Goal: Information Seeking & Learning: Learn about a topic

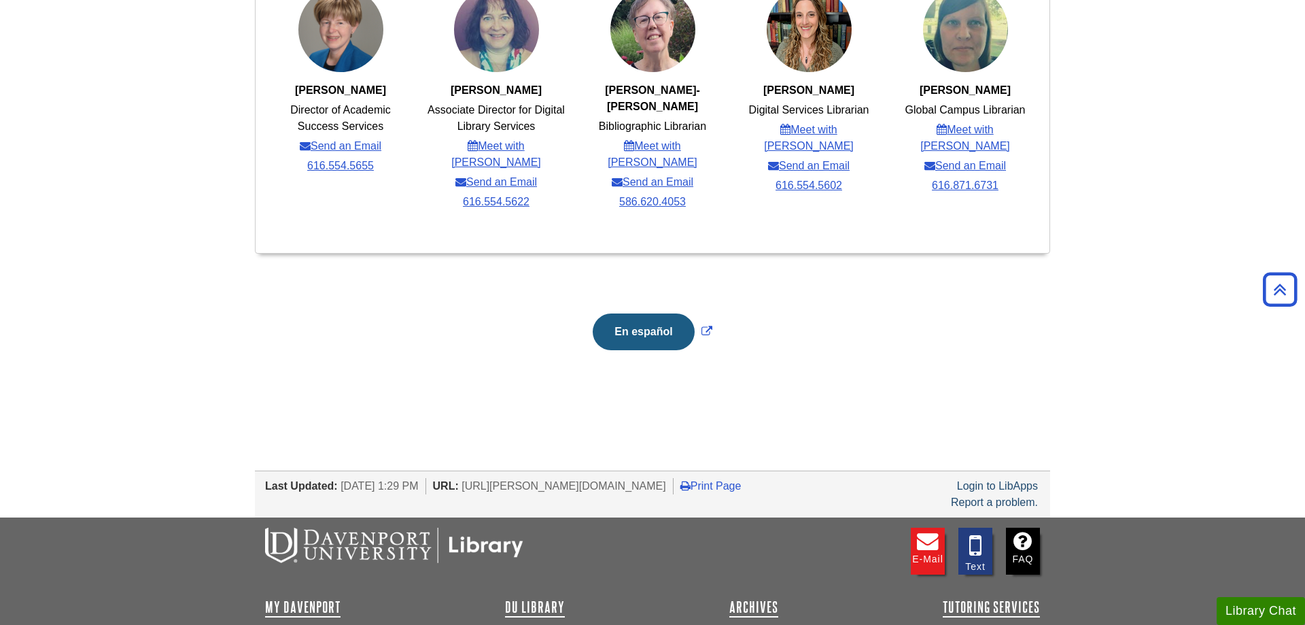
scroll to position [705, 0]
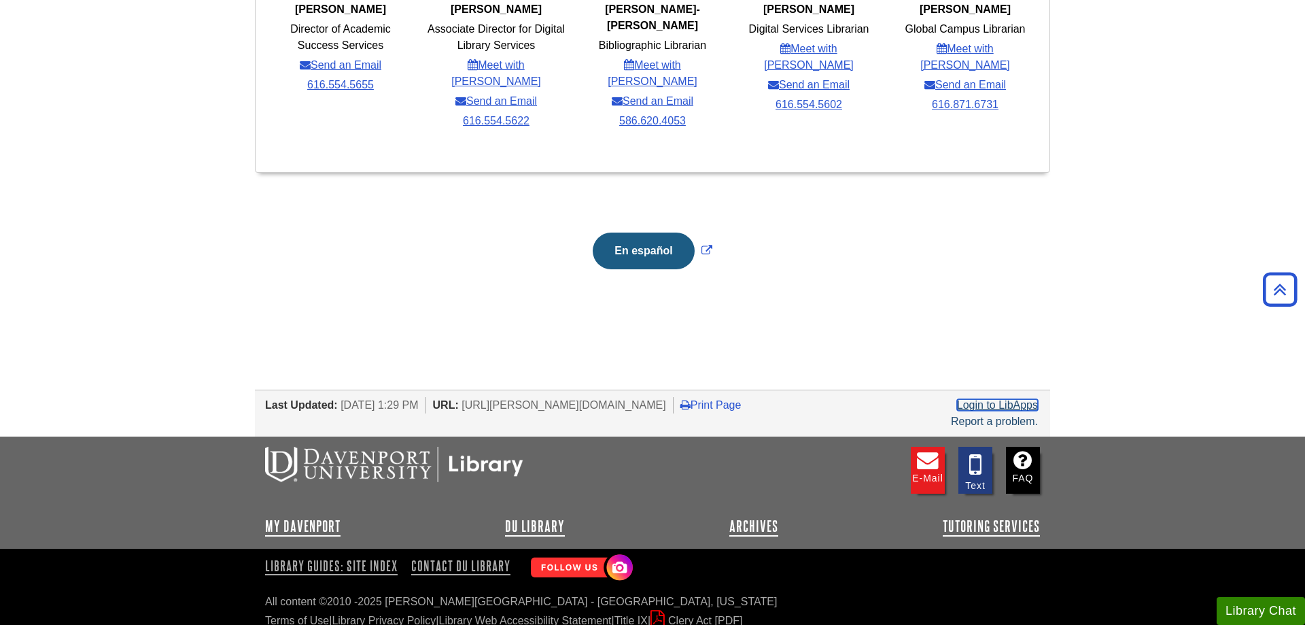
click at [1019, 399] on link "Login to LibApps" at bounding box center [997, 405] width 81 height 12
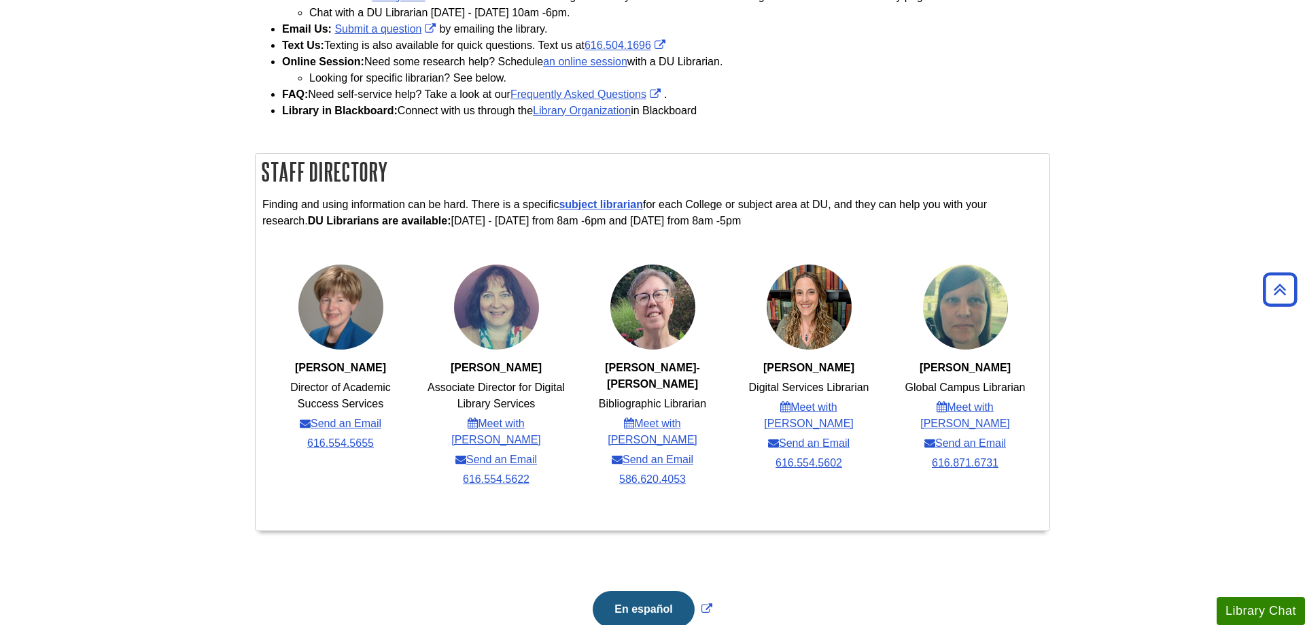
scroll to position [624, 0]
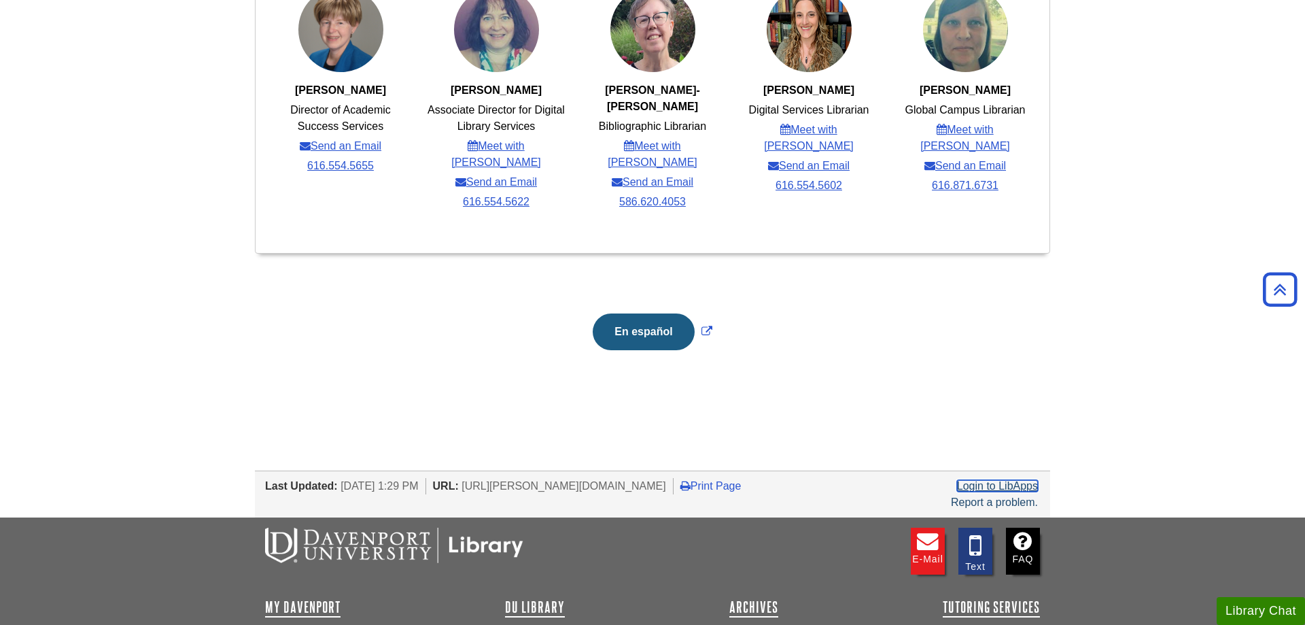
click at [1017, 480] on link "Login to LibApps" at bounding box center [997, 486] width 81 height 12
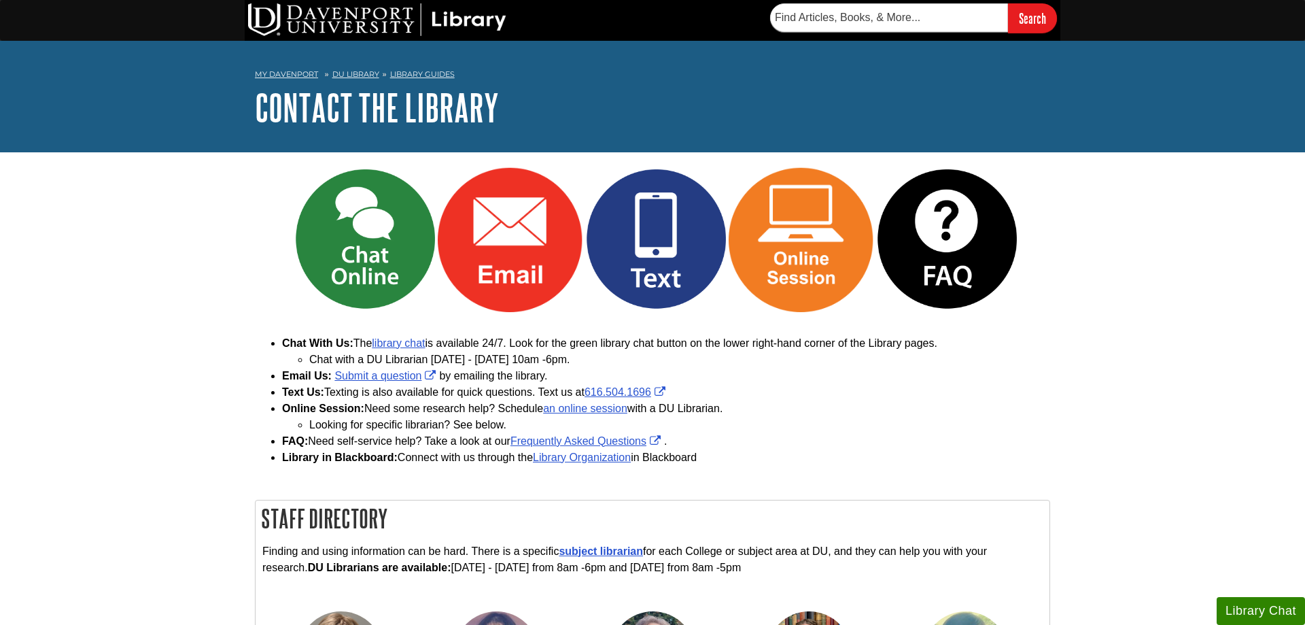
scroll to position [277, 0]
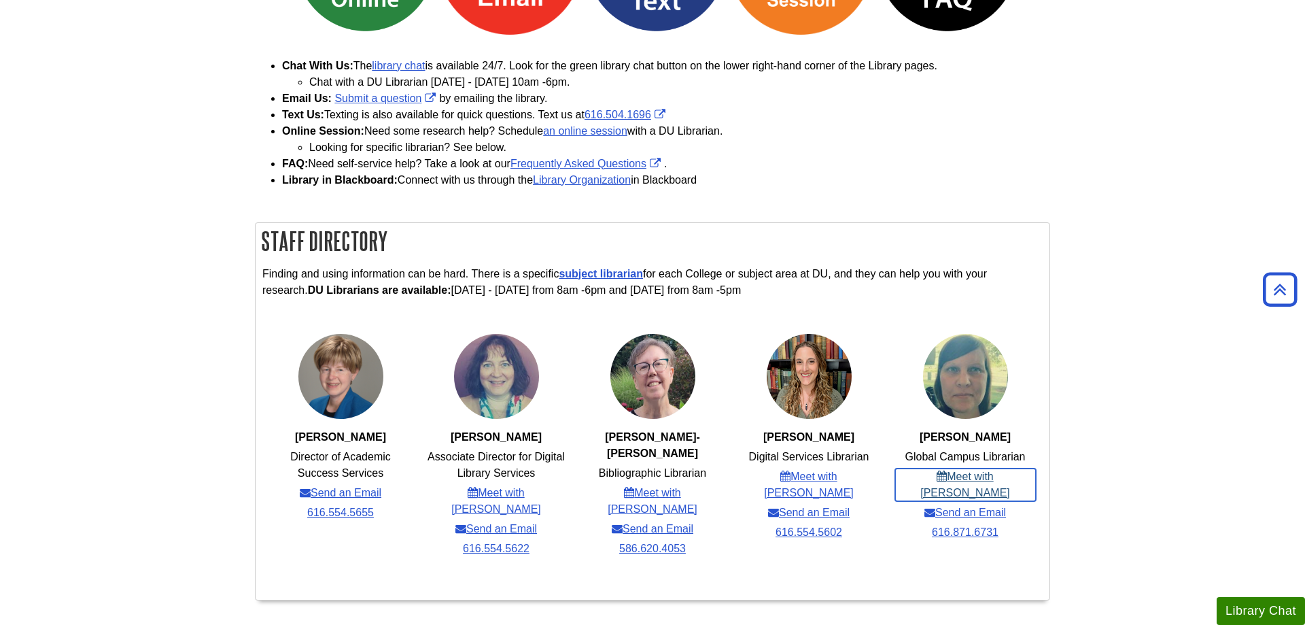
click at [983, 481] on link "Meet with [PERSON_NAME]" at bounding box center [965, 484] width 141 height 33
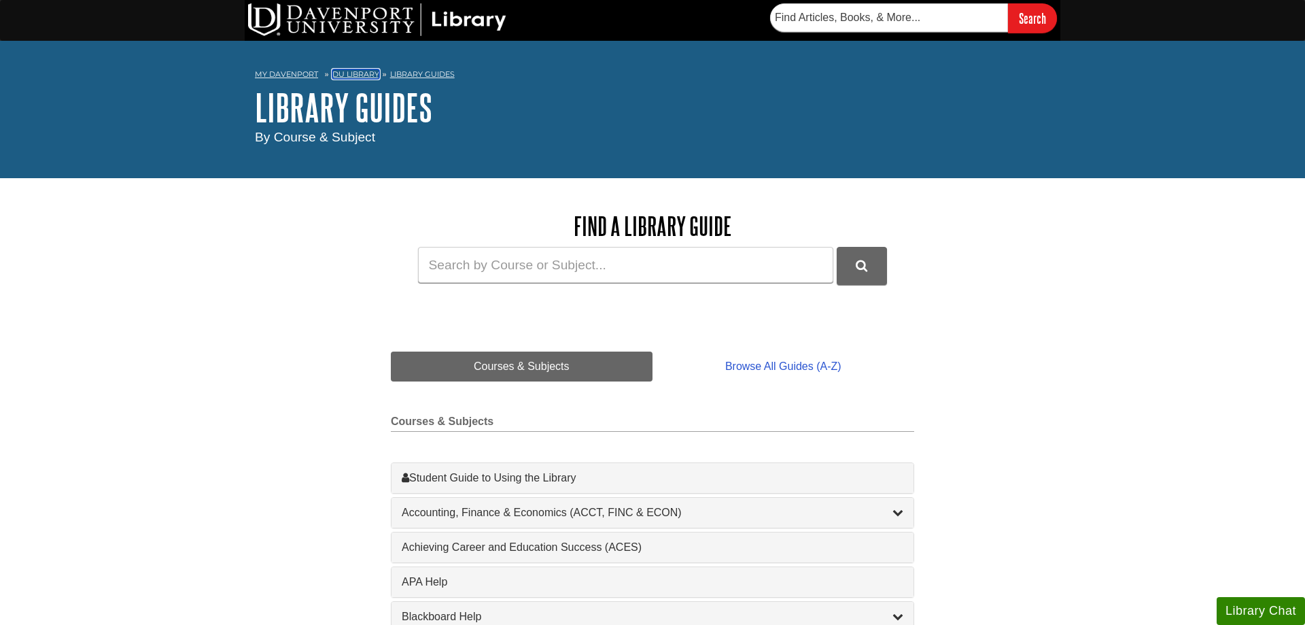
click at [344, 76] on link "DU Library" at bounding box center [355, 74] width 47 height 10
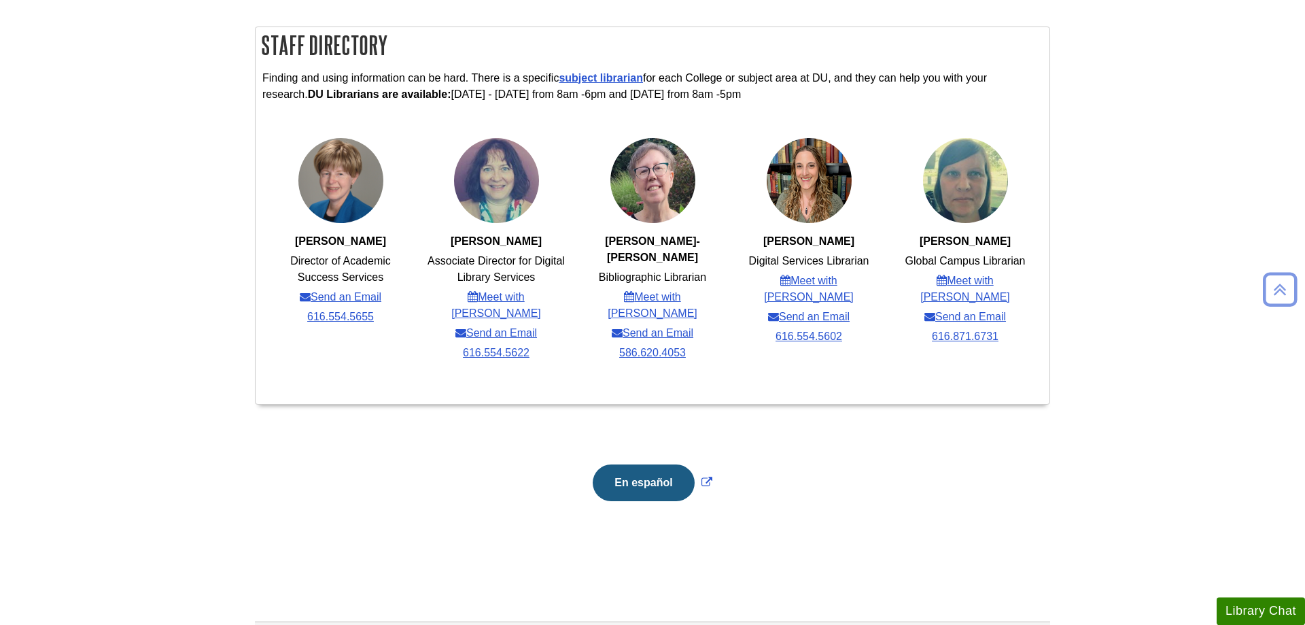
scroll to position [555, 0]
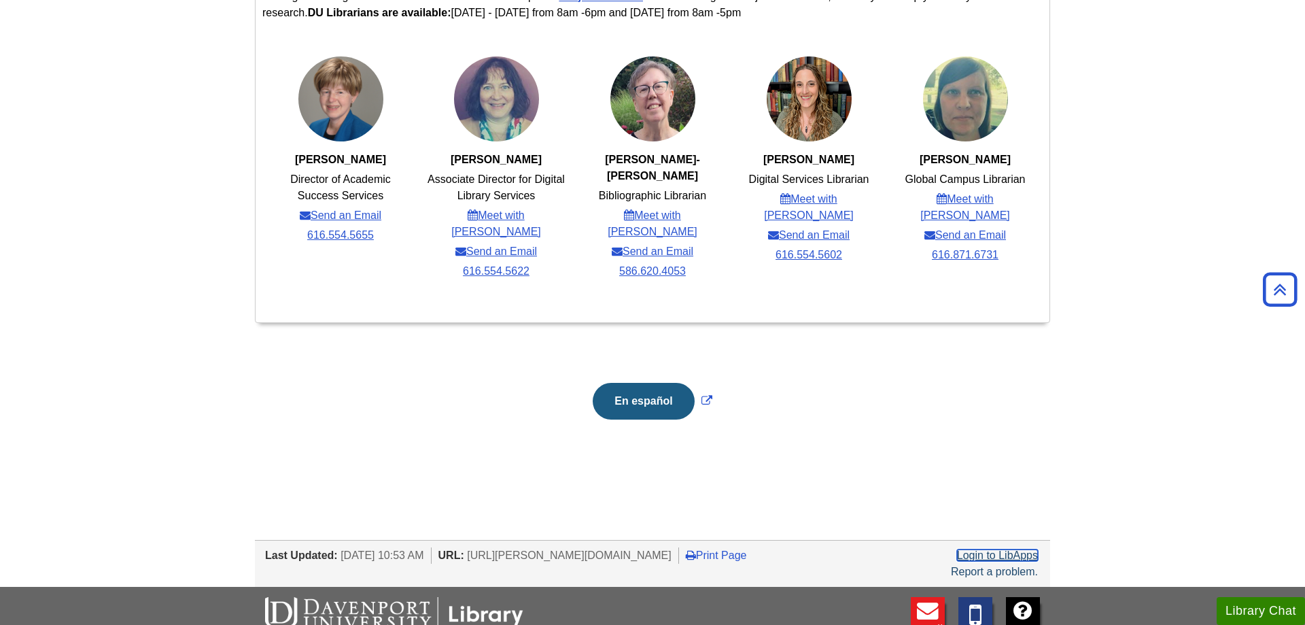
click at [1024, 549] on link "Login to LibApps" at bounding box center [997, 555] width 81 height 12
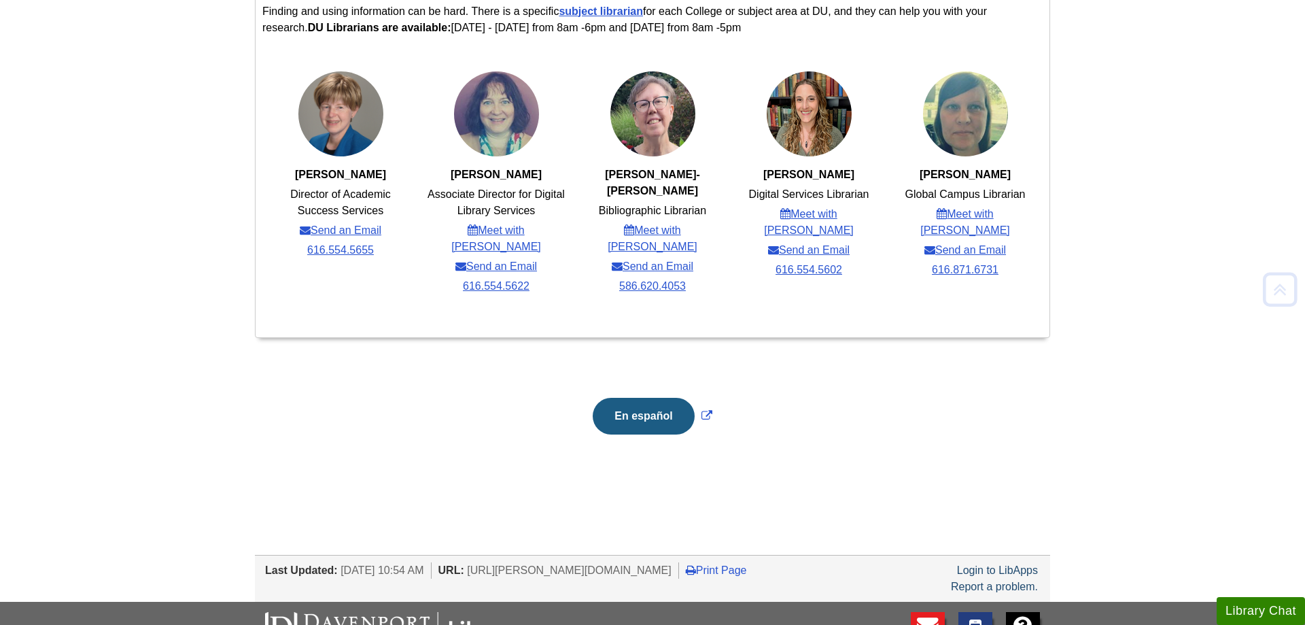
scroll to position [555, 0]
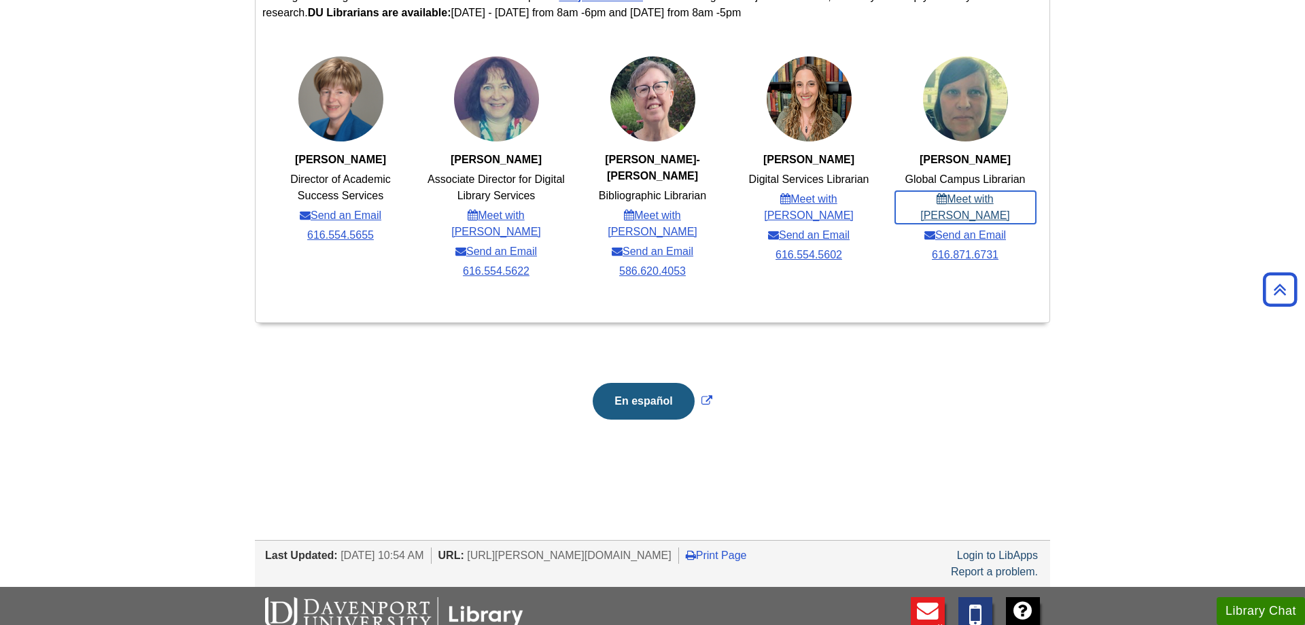
click at [997, 196] on link "Meet with [PERSON_NAME]" at bounding box center [965, 207] width 141 height 33
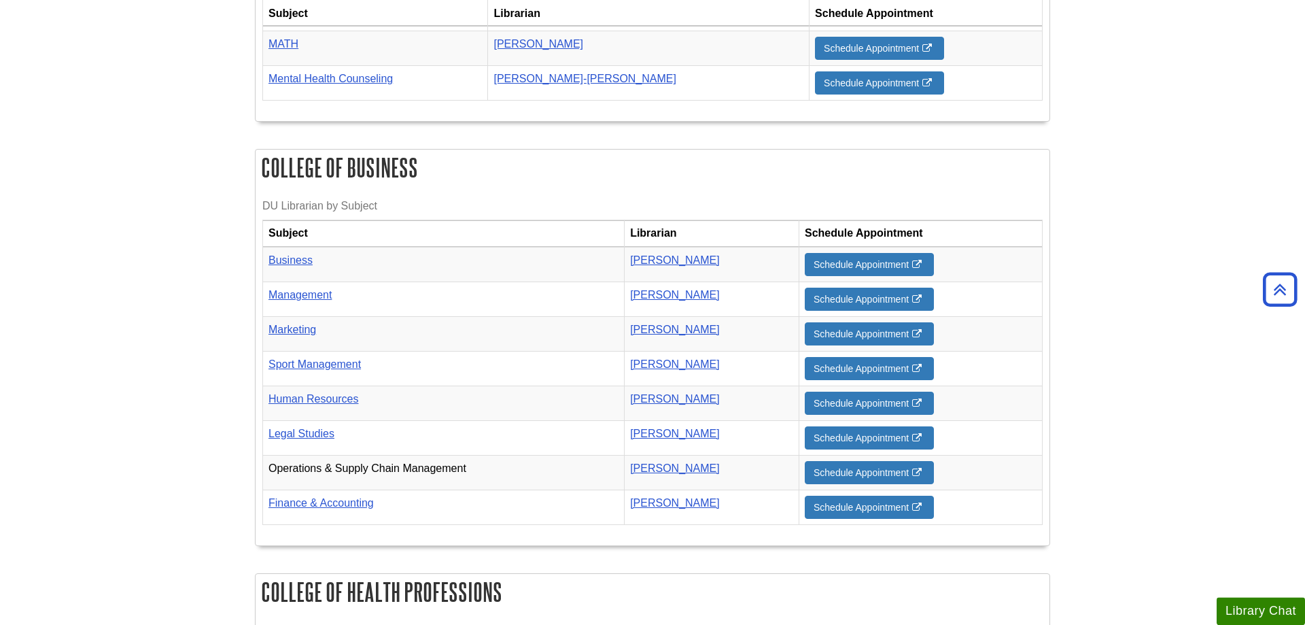
scroll to position [1020, 0]
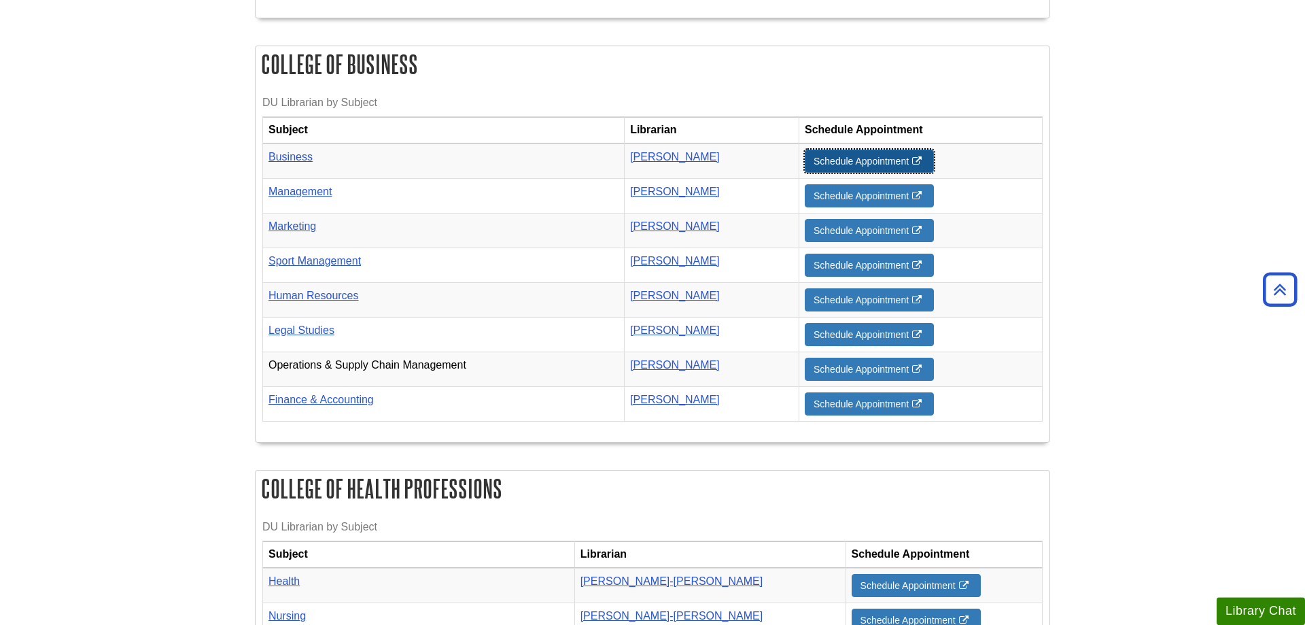
click at [819, 154] on link "Schedule Appointment" at bounding box center [869, 161] width 129 height 23
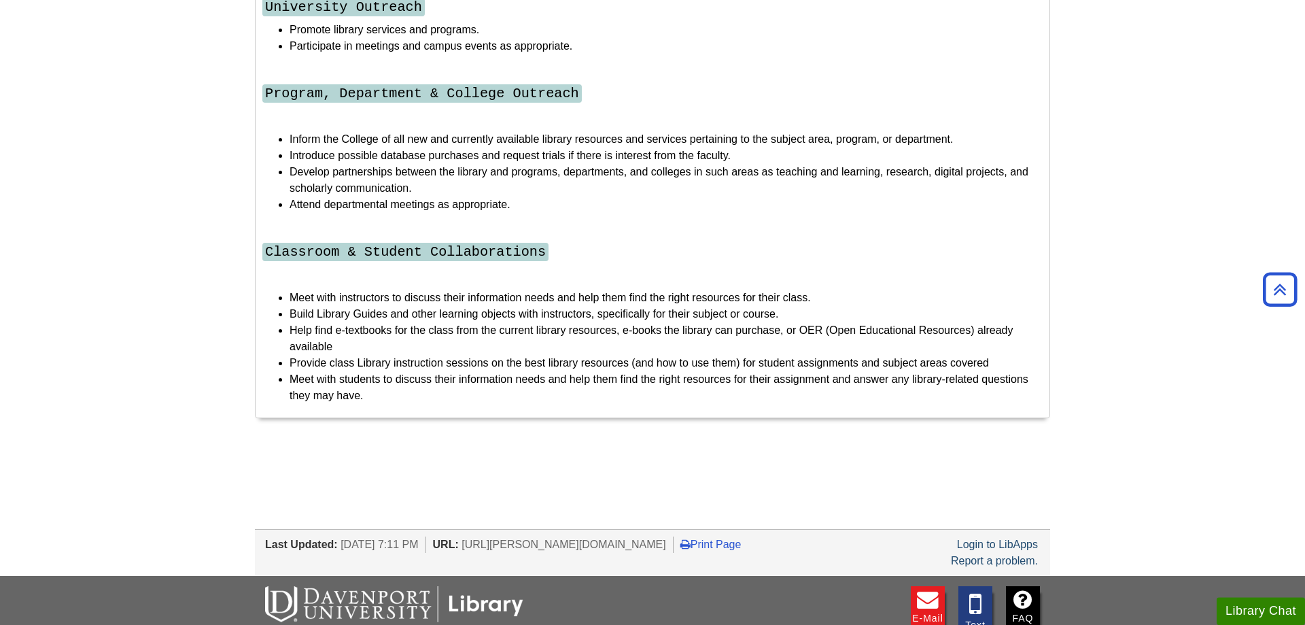
scroll to position [2755, 0]
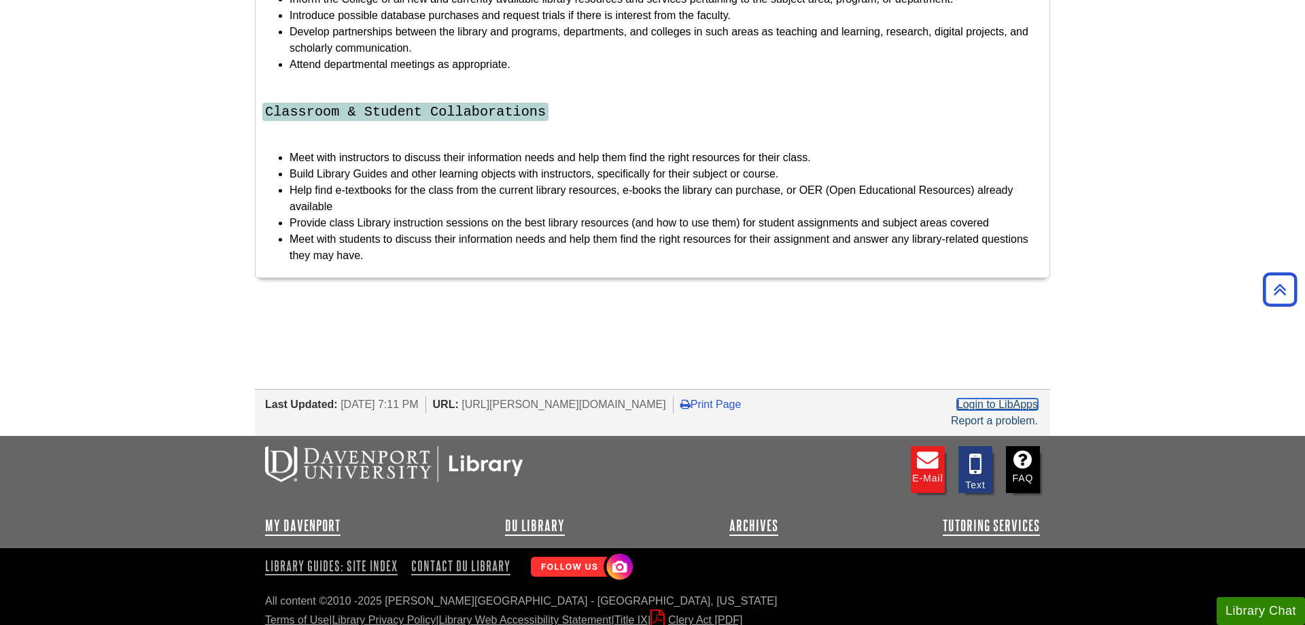
click at [989, 398] on link "Login to LibApps" at bounding box center [997, 404] width 81 height 12
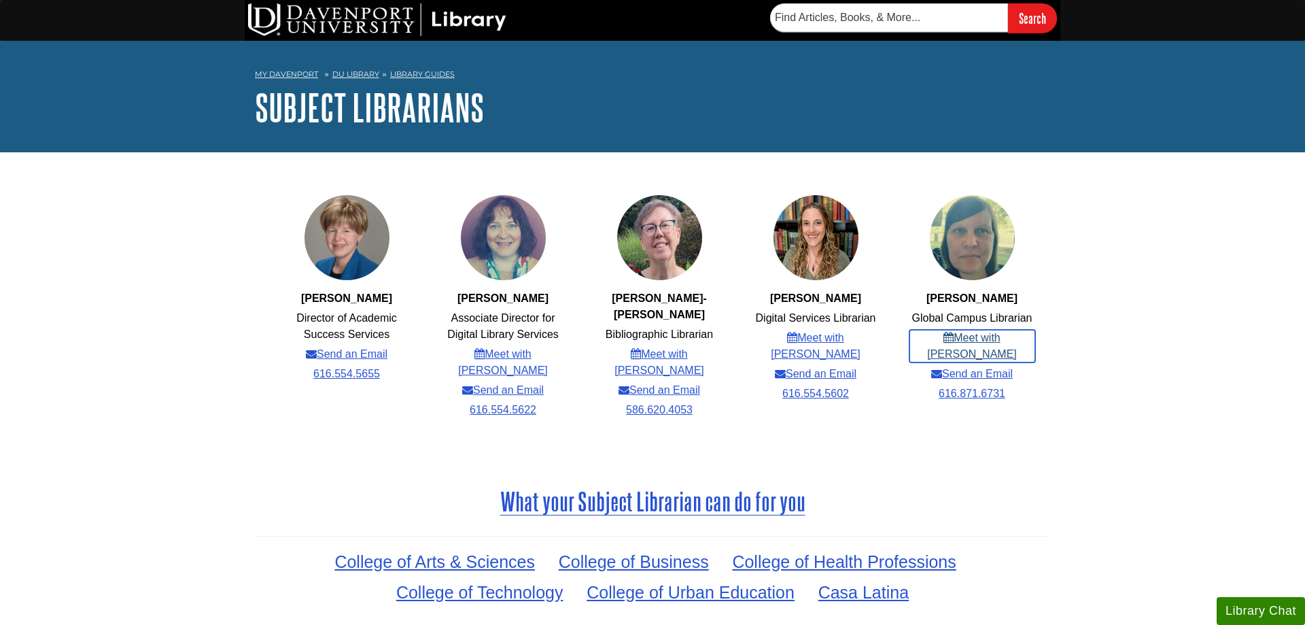
click at [953, 333] on link "Meet with Emily" at bounding box center [973, 346] width 126 height 33
click at [642, 346] on link "Meet with [PERSON_NAME]" at bounding box center [660, 362] width 126 height 33
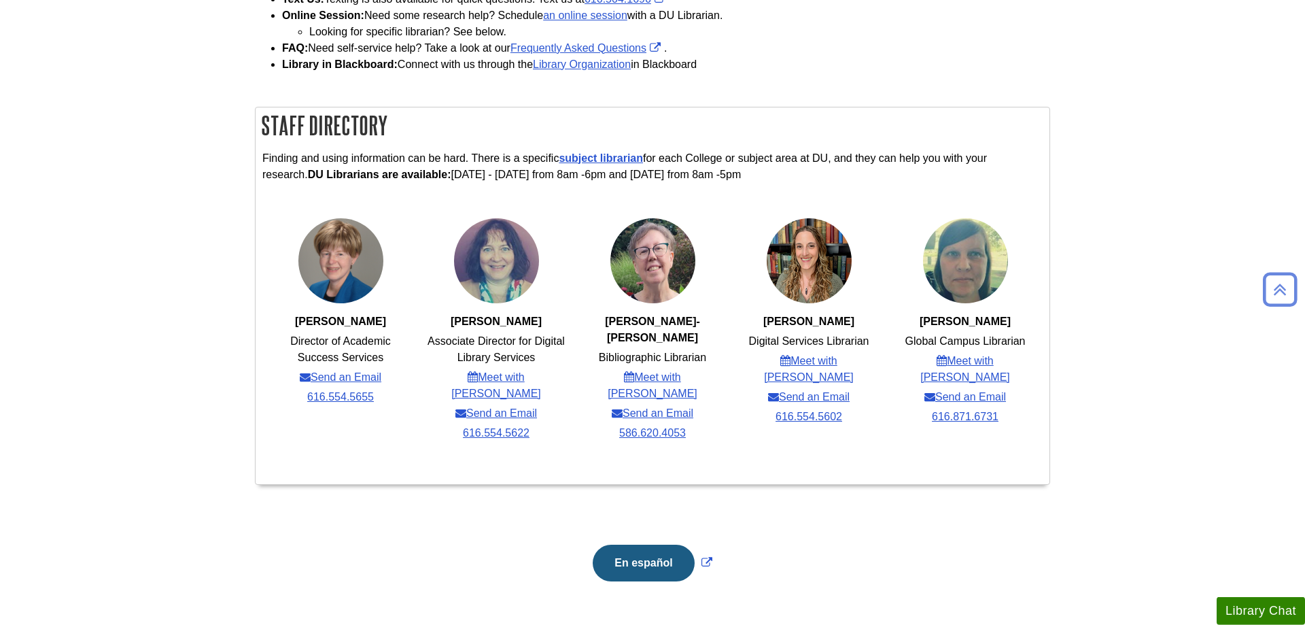
scroll to position [485, 0]
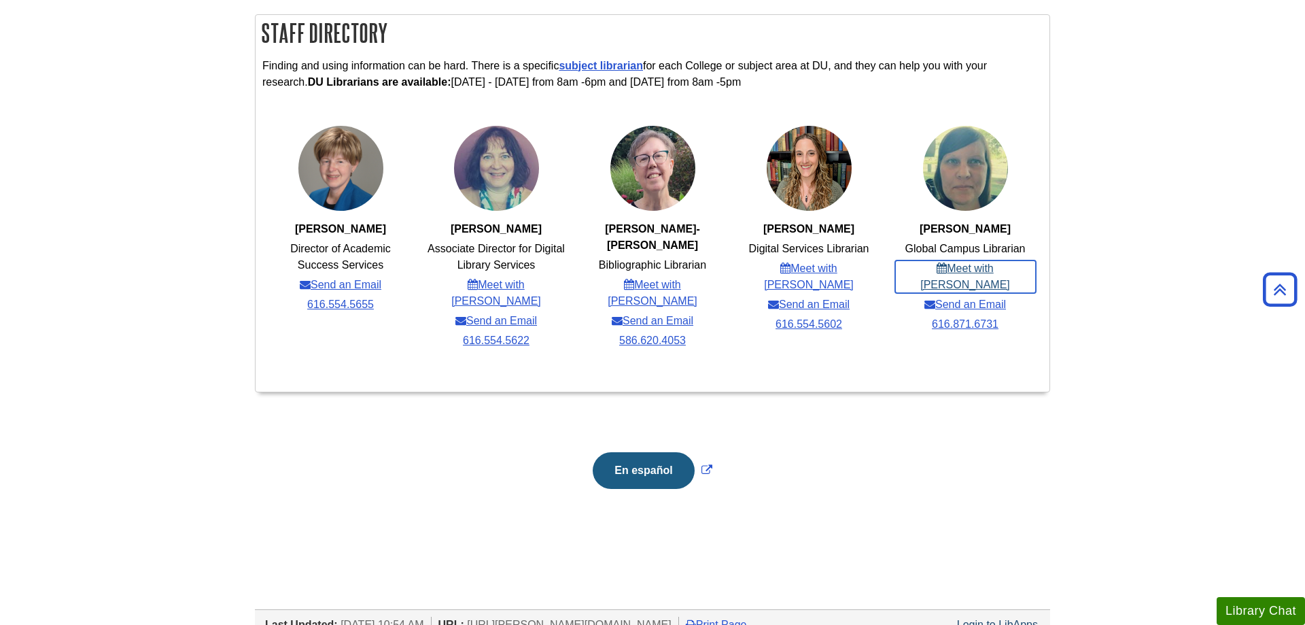
click at [994, 271] on link "Meet with [PERSON_NAME]" at bounding box center [965, 276] width 141 height 33
click at [789, 275] on link "Meet with [PERSON_NAME]" at bounding box center [809, 276] width 141 height 33
click at [681, 277] on link "Meet with [PERSON_NAME]" at bounding box center [653, 293] width 141 height 33
click at [482, 290] on link "Meet with [PERSON_NAME]" at bounding box center [496, 293] width 141 height 33
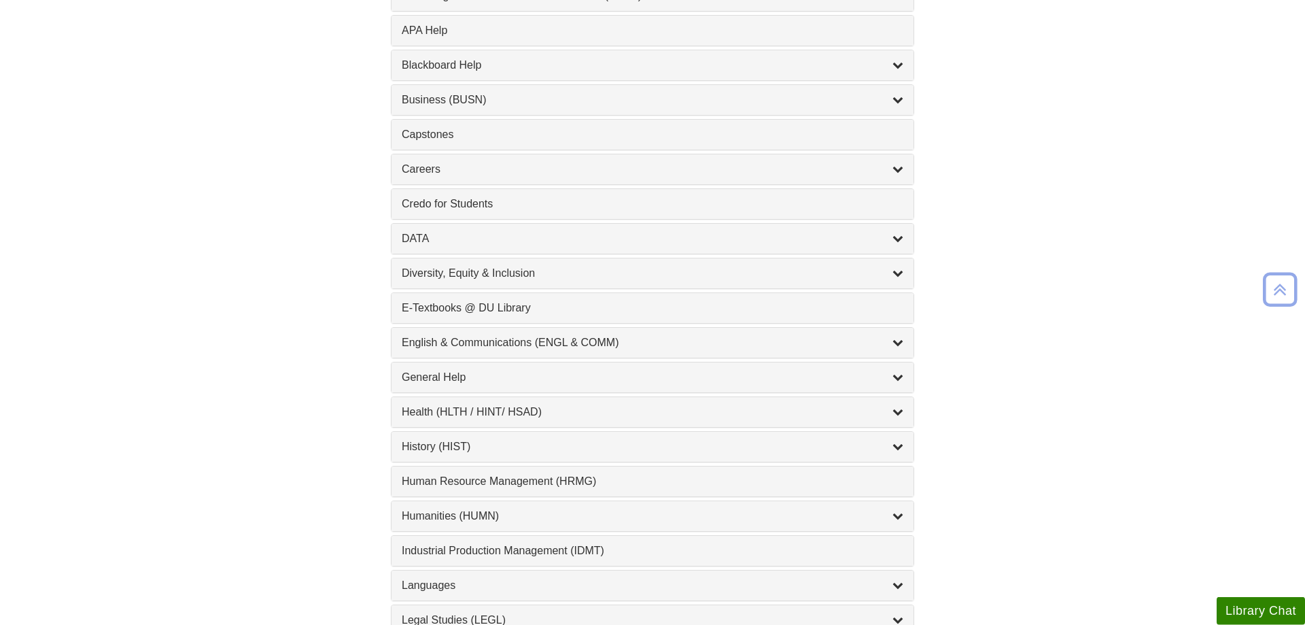
scroll to position [555, 0]
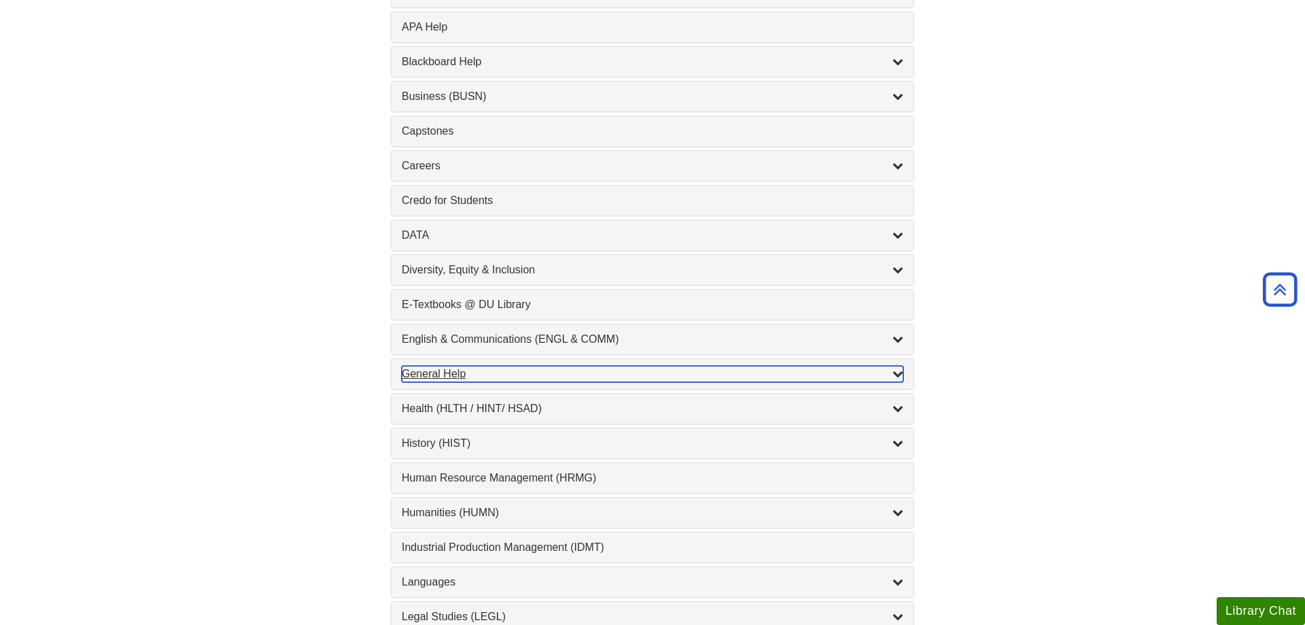
click at [443, 378] on div "General Help , 16 guides" at bounding box center [653, 374] width 502 height 16
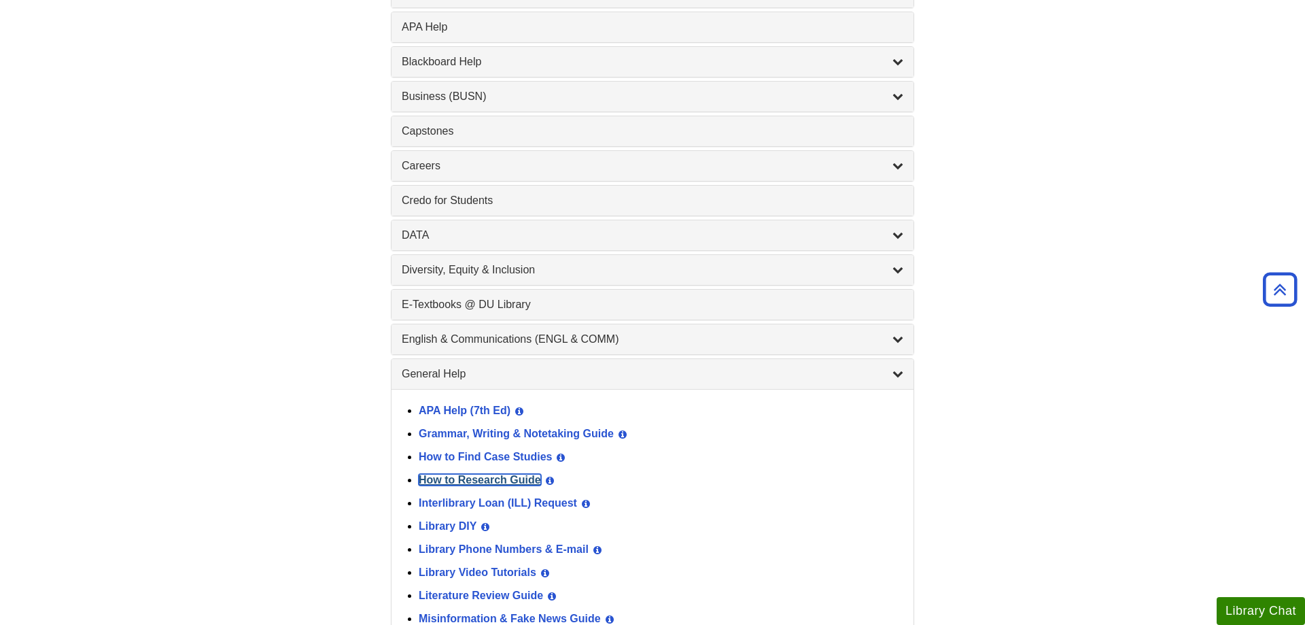
click at [517, 479] on link "How to Research Guide" at bounding box center [480, 480] width 122 height 12
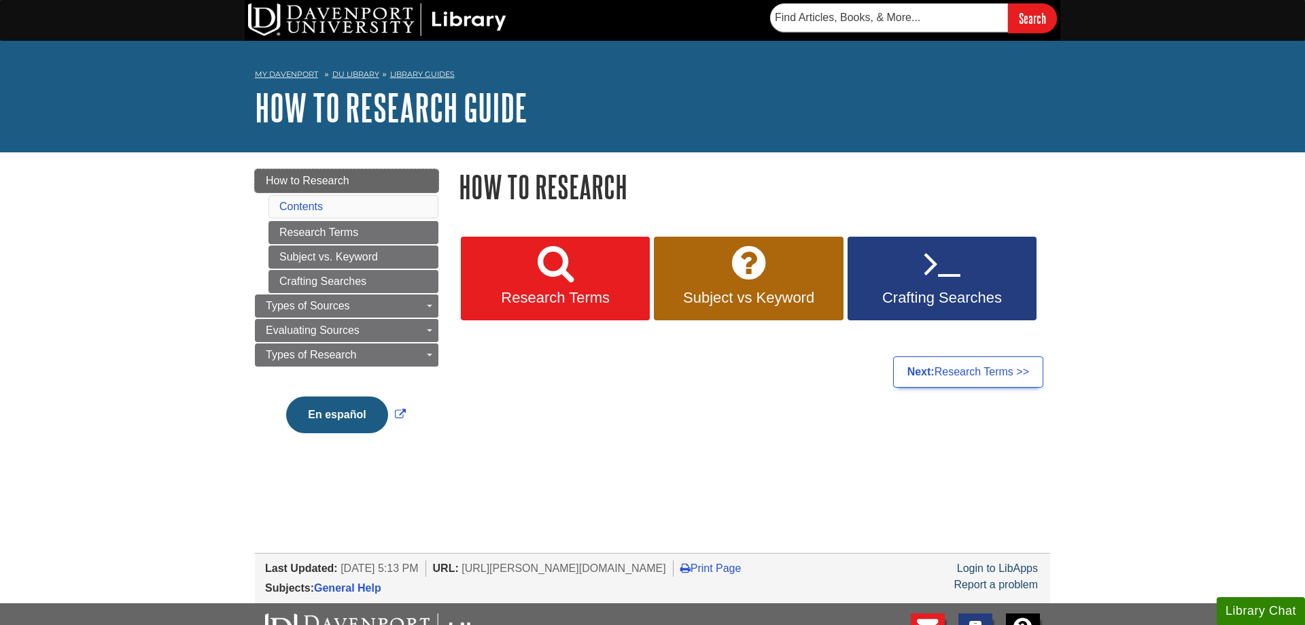
click at [339, 186] on span "How to Research" at bounding box center [308, 181] width 84 height 12
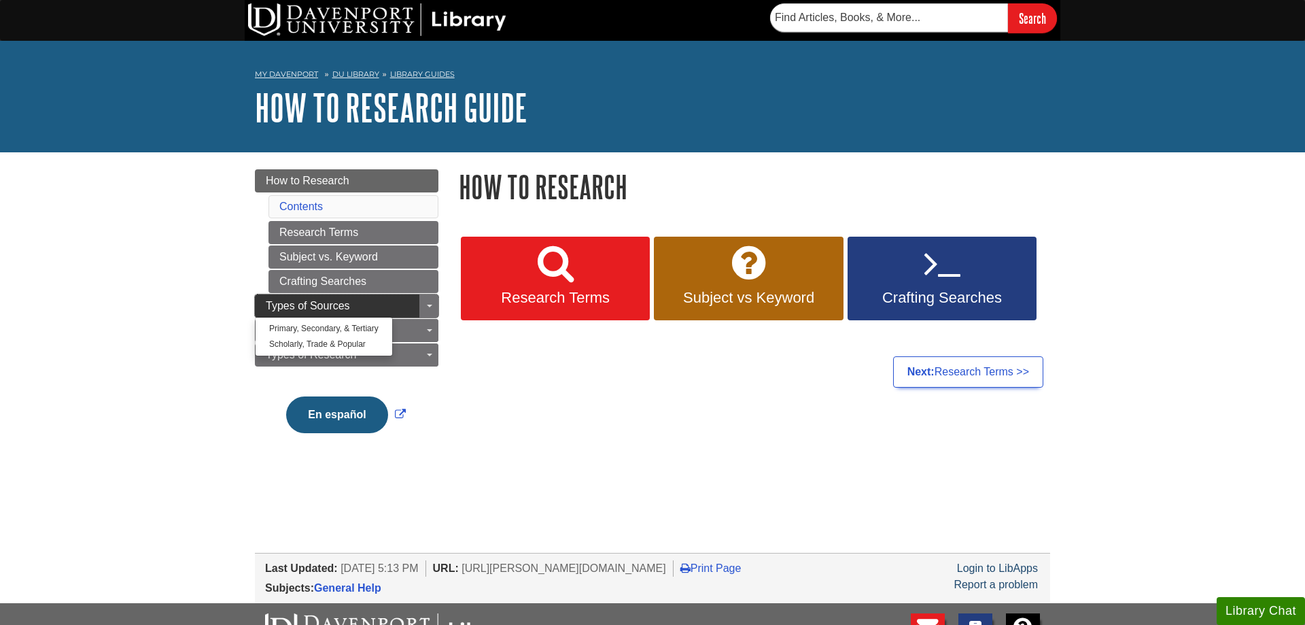
click at [271, 306] on span "Types of Sources" at bounding box center [308, 306] width 84 height 12
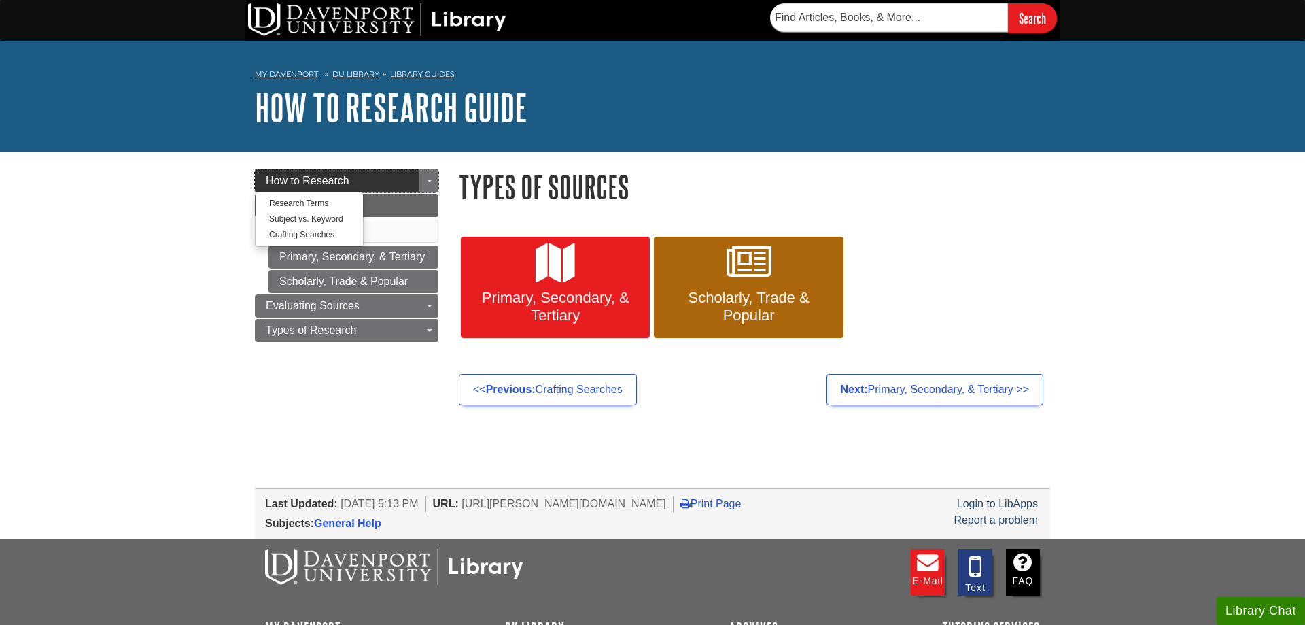
click at [279, 186] on span "How to Research" at bounding box center [308, 181] width 84 height 12
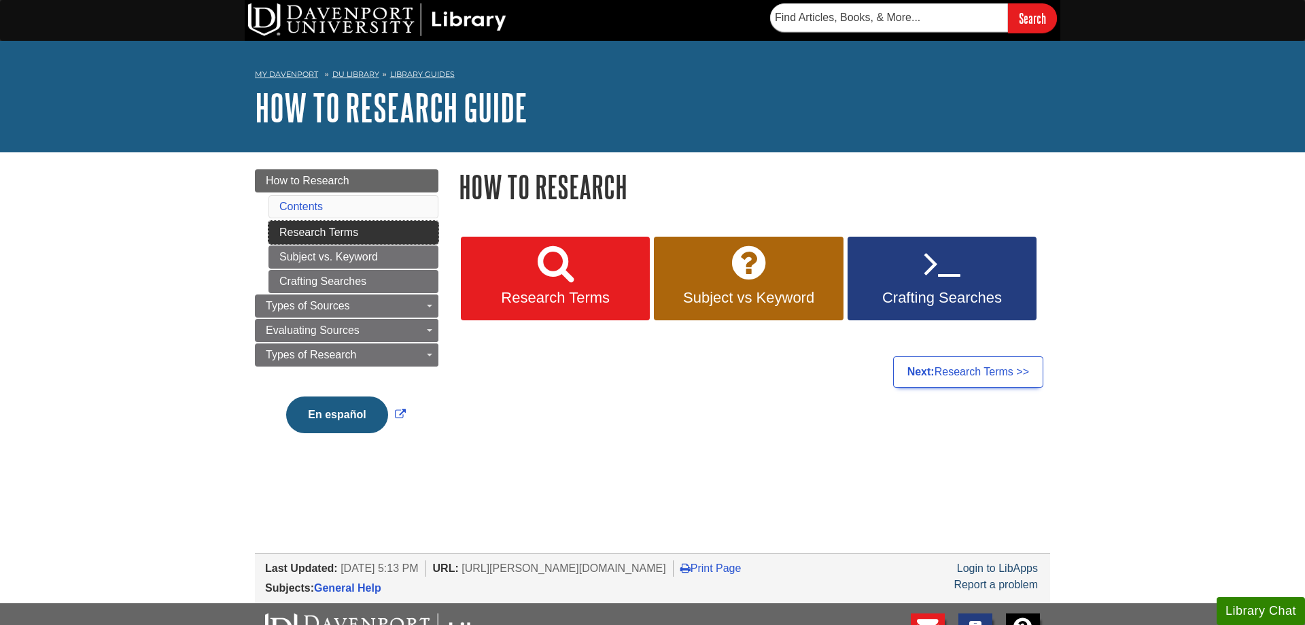
click at [430, 232] on link "Research Terms" at bounding box center [354, 232] width 170 height 23
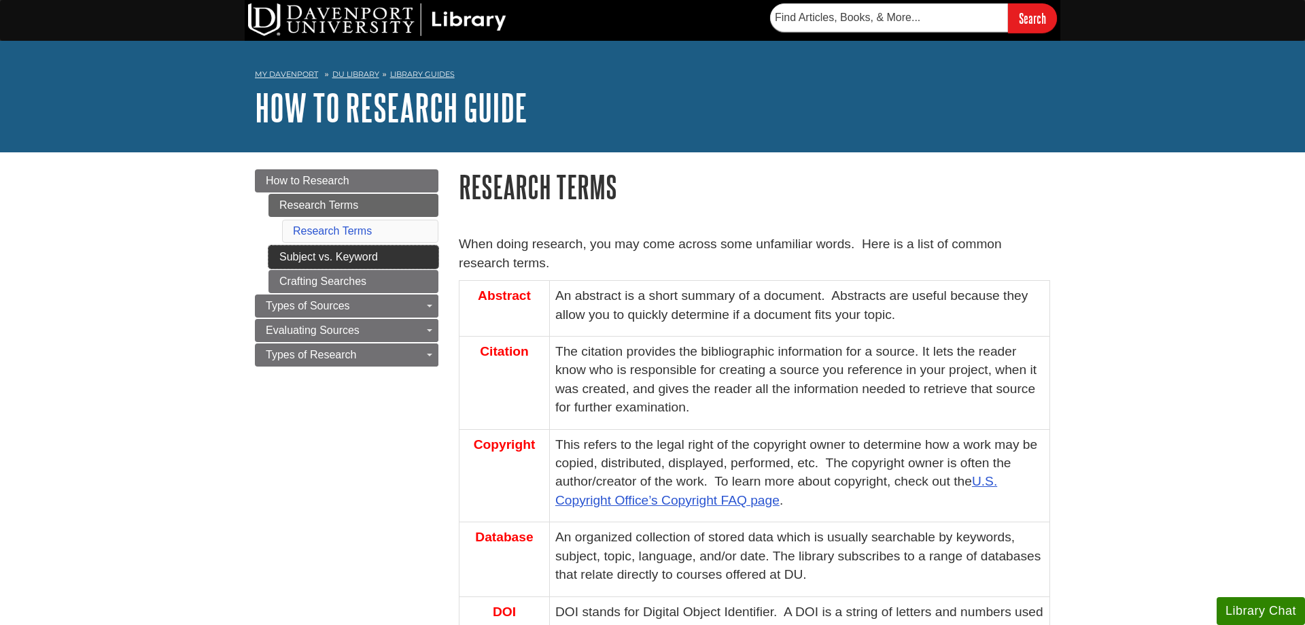
click at [276, 253] on link "Subject vs. Keyword" at bounding box center [354, 256] width 170 height 23
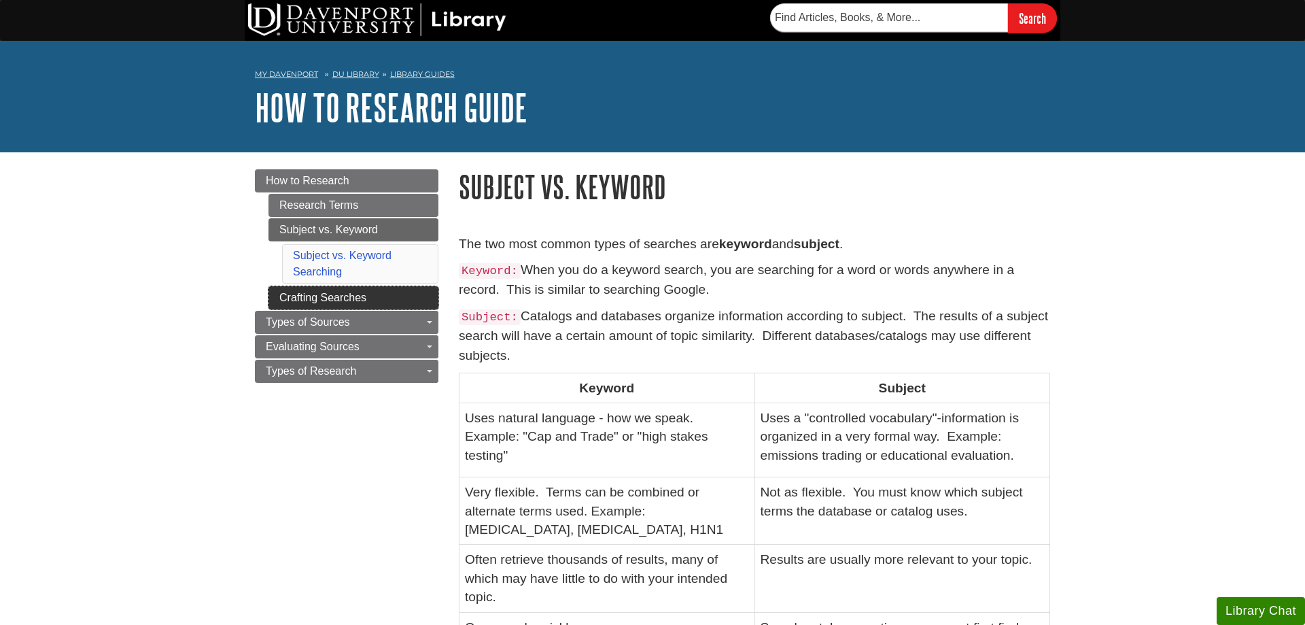
click at [285, 301] on link "Crafting Searches" at bounding box center [354, 297] width 170 height 23
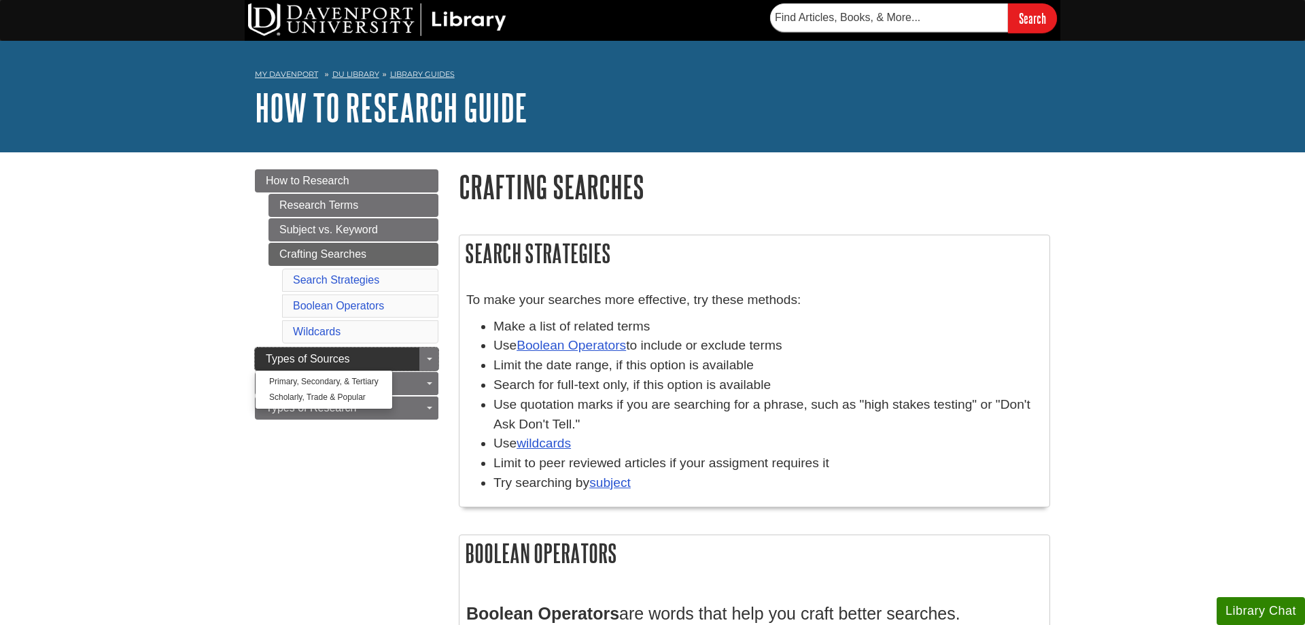
click at [260, 349] on link "Types of Sources" at bounding box center [347, 358] width 184 height 23
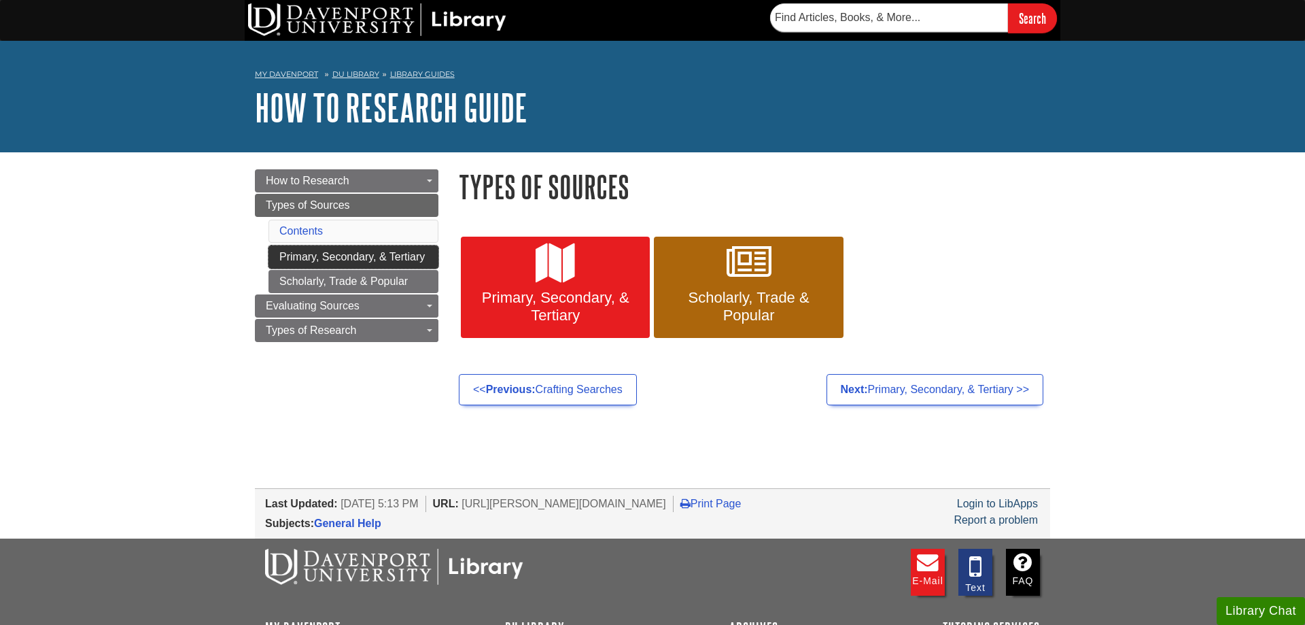
click at [317, 252] on link "Primary, Secondary, & Tertiary" at bounding box center [354, 256] width 170 height 23
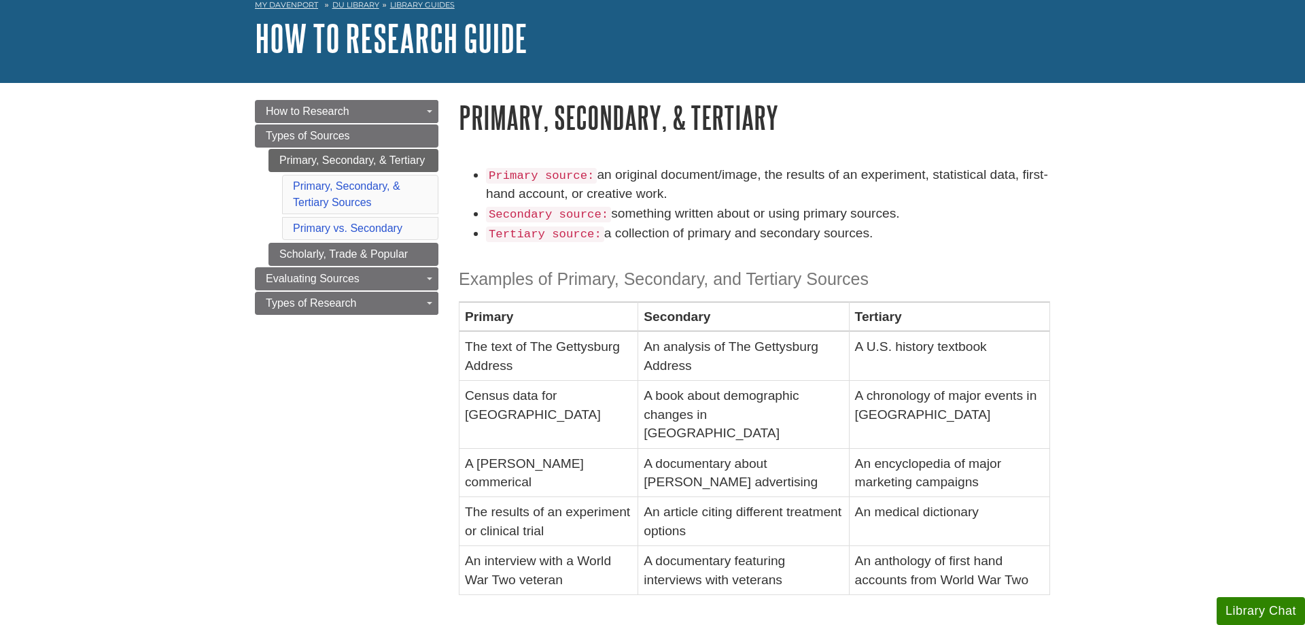
scroll to position [139, 0]
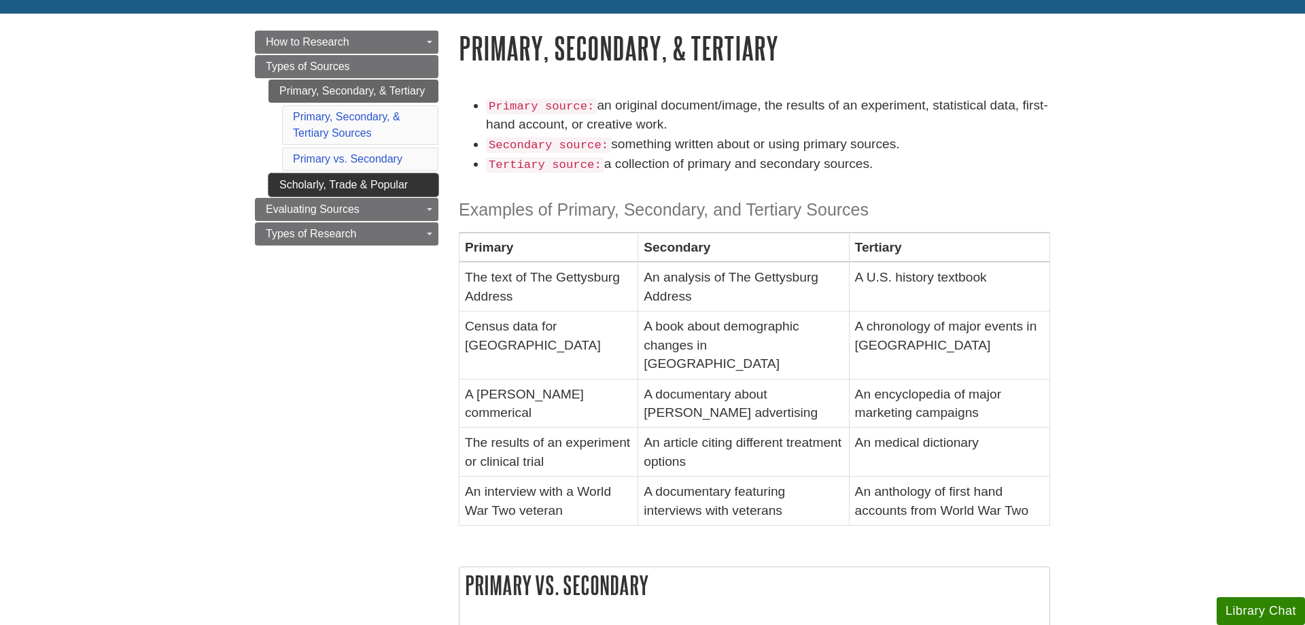
click at [310, 186] on link "Scholarly, Trade & Popular" at bounding box center [354, 184] width 170 height 23
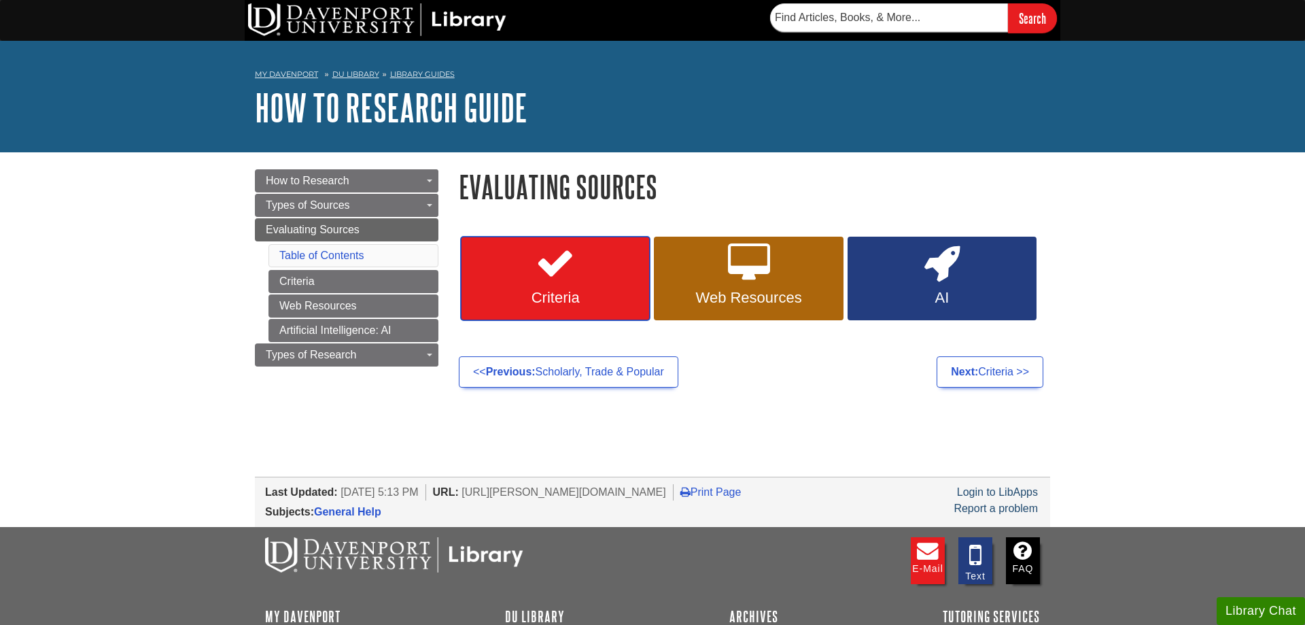
click at [617, 248] on link "Criteria" at bounding box center [555, 279] width 189 height 84
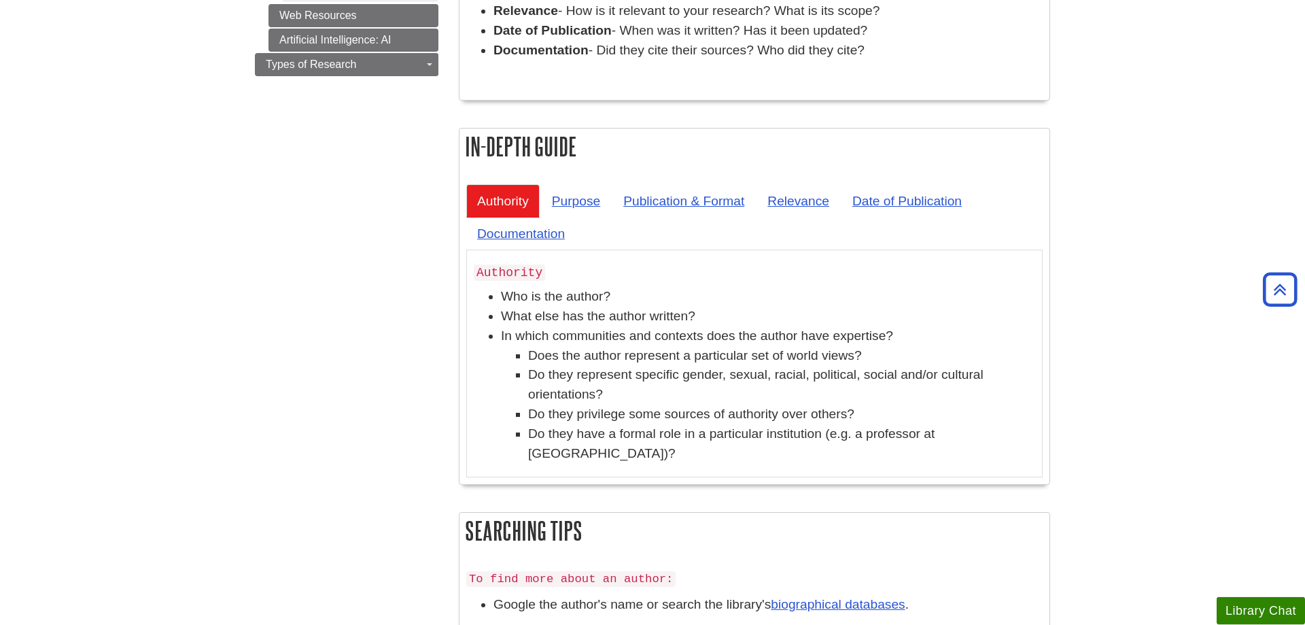
scroll to position [416, 0]
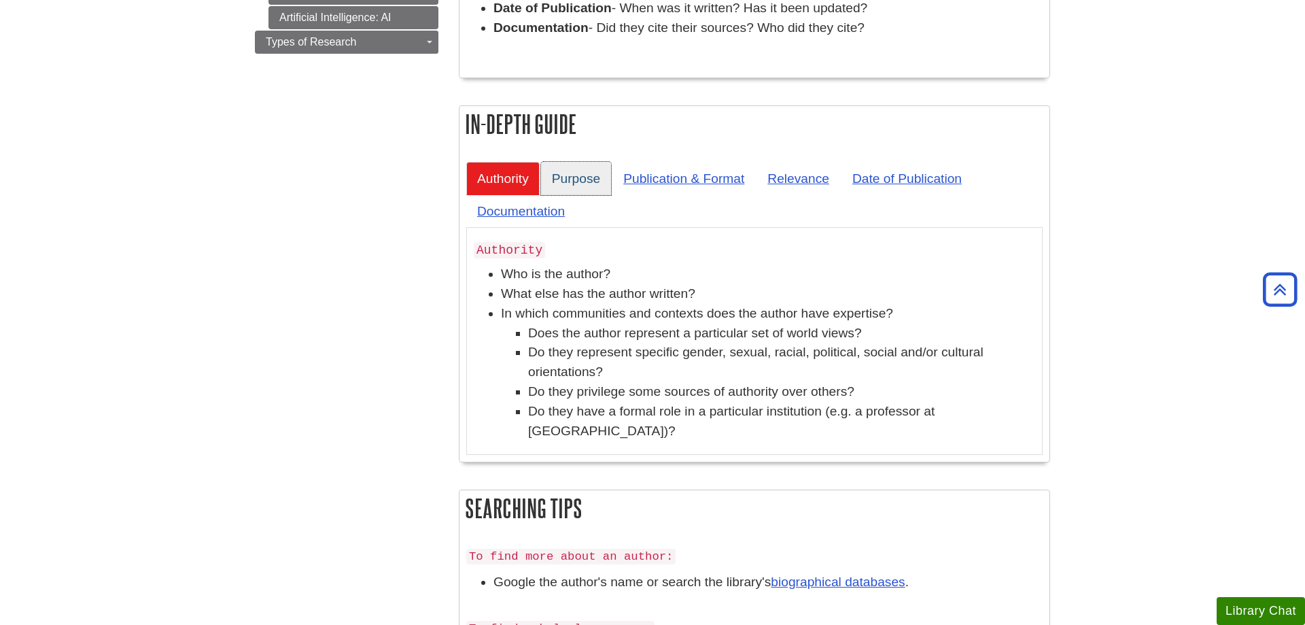
click at [591, 182] on link "Purpose" at bounding box center [576, 178] width 70 height 33
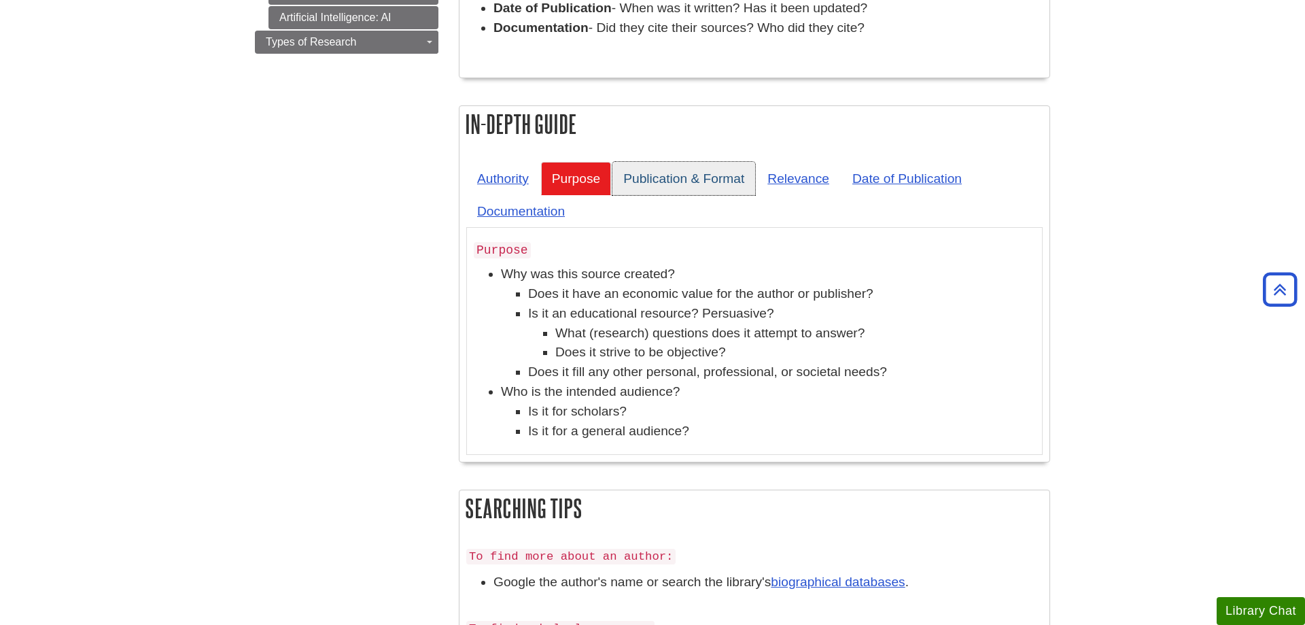
click at [671, 180] on link "Publication & Format" at bounding box center [684, 178] width 143 height 33
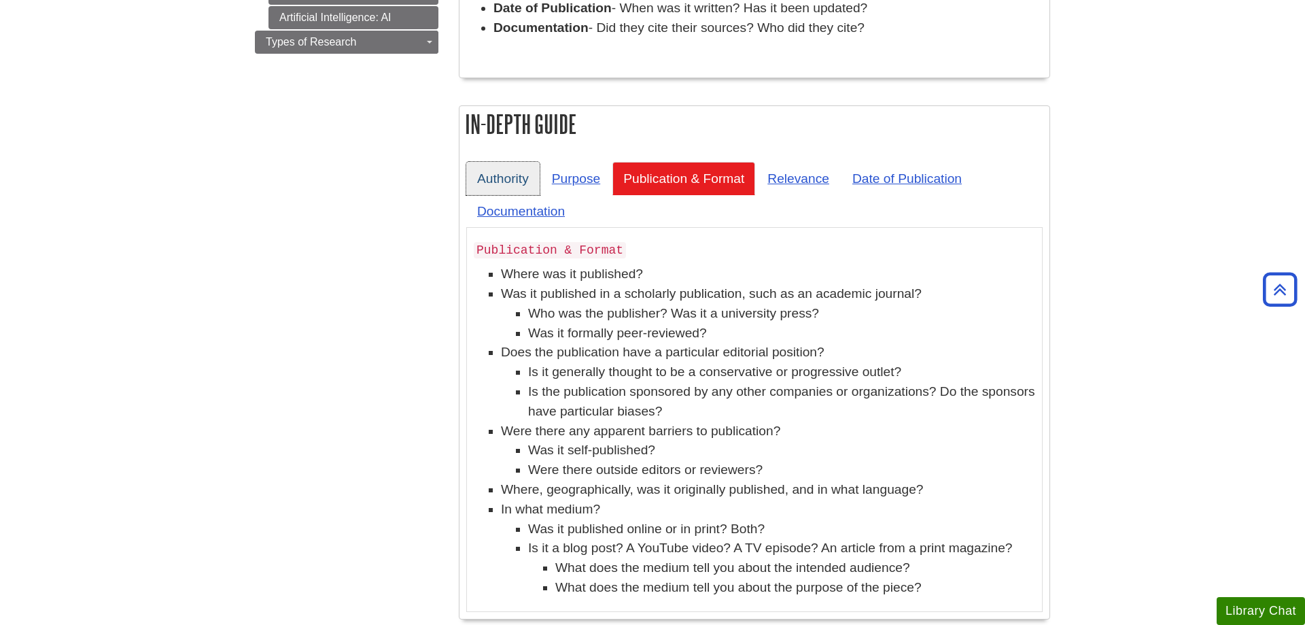
click at [491, 180] on link "Authority" at bounding box center [502, 178] width 73 height 33
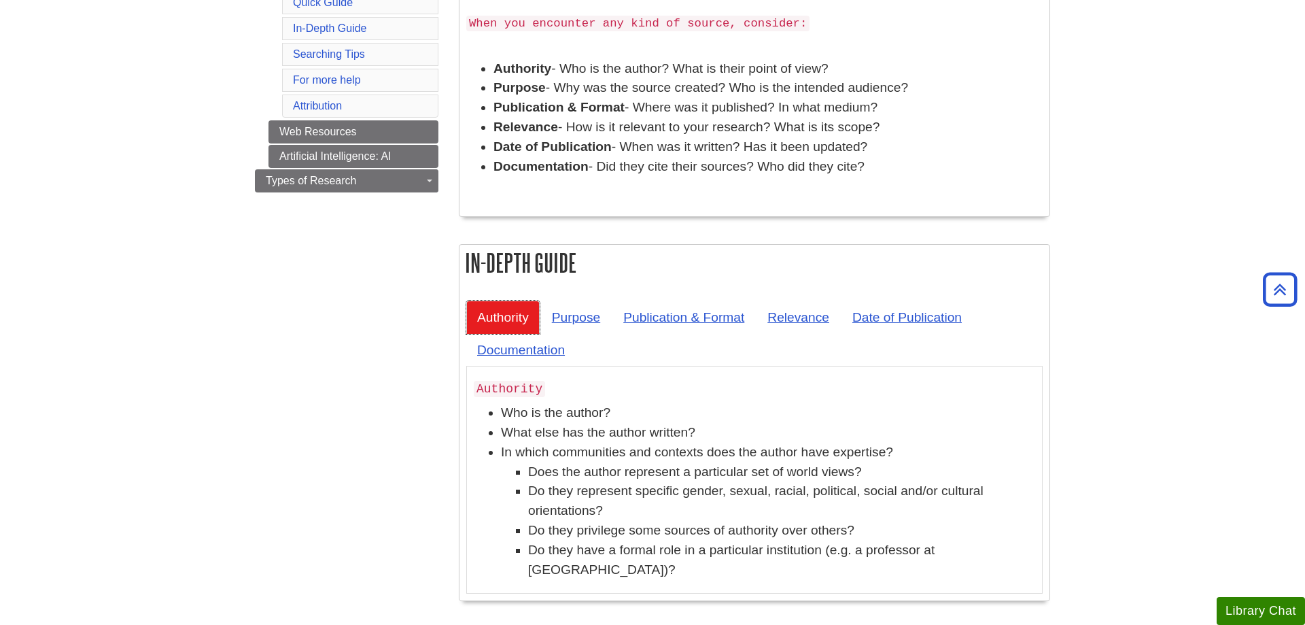
scroll to position [0, 0]
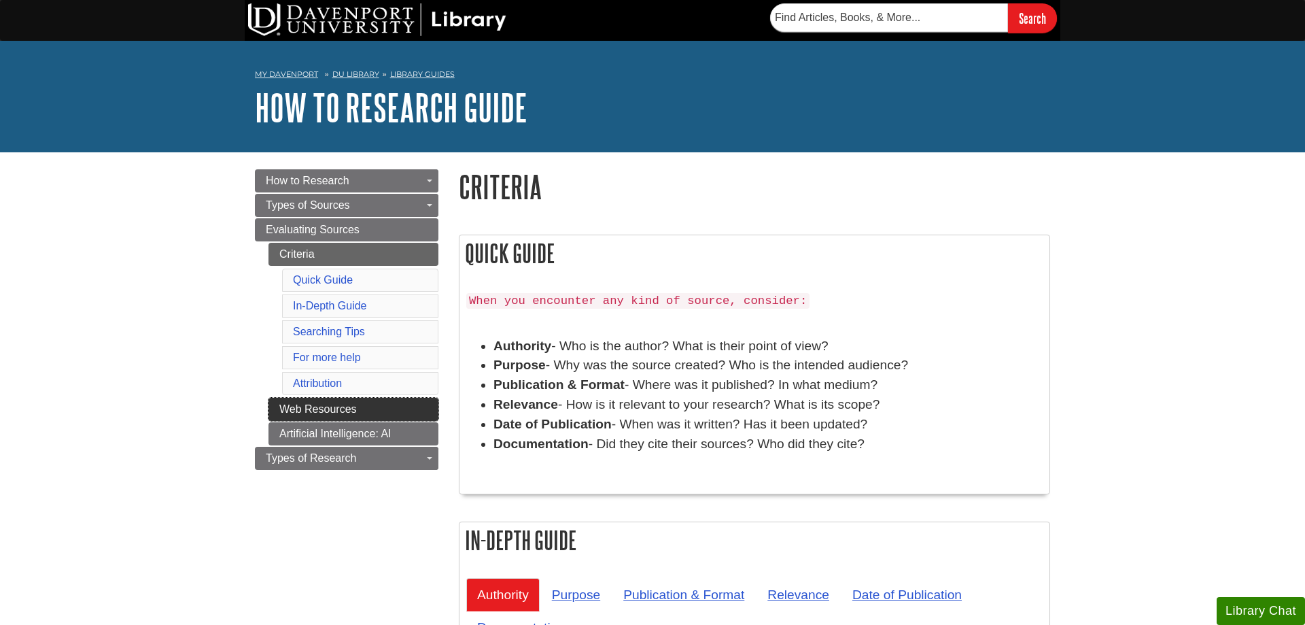
click at [361, 409] on link "Web Resources" at bounding box center [354, 409] width 170 height 23
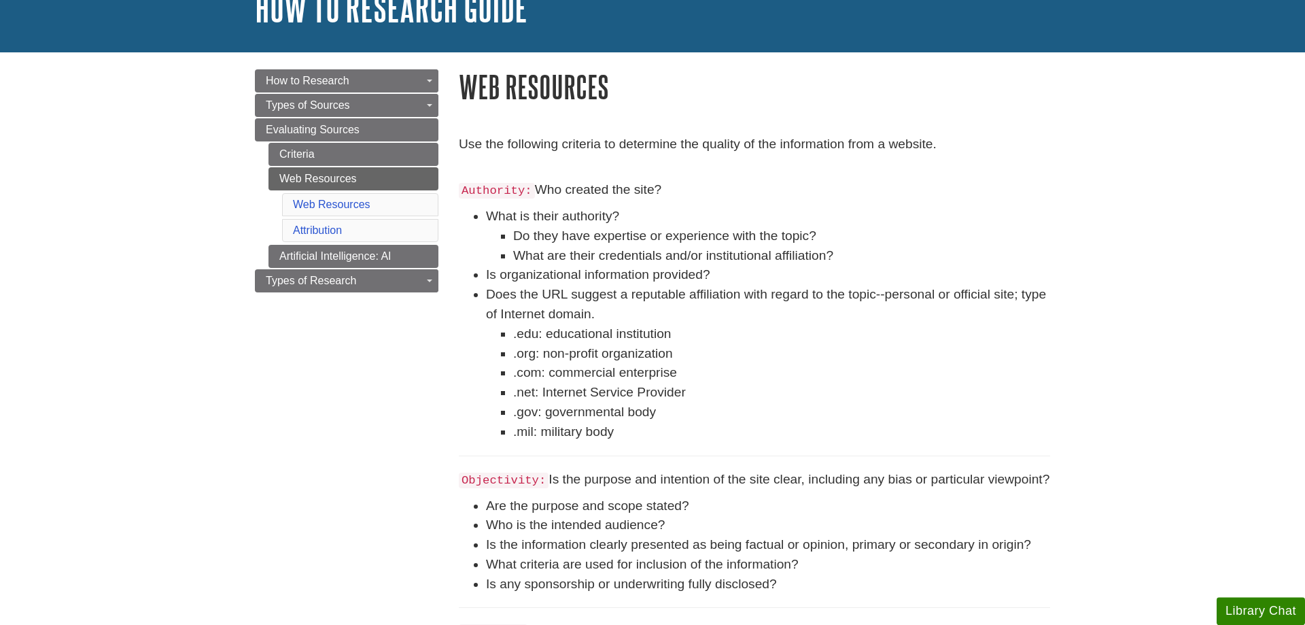
scroll to position [139, 0]
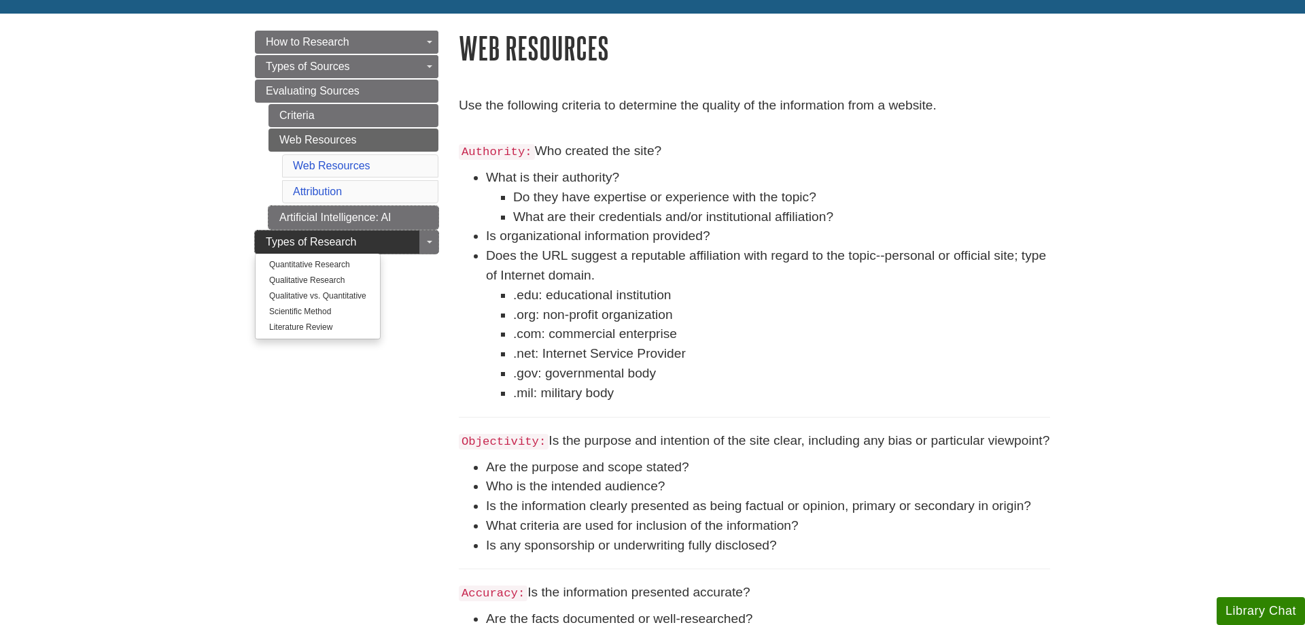
drag, startPoint x: 307, startPoint y: 220, endPoint x: 257, endPoint y: 245, distance: 55.6
click at [304, 220] on link "Artificial Intelligence: AI" at bounding box center [354, 217] width 170 height 23
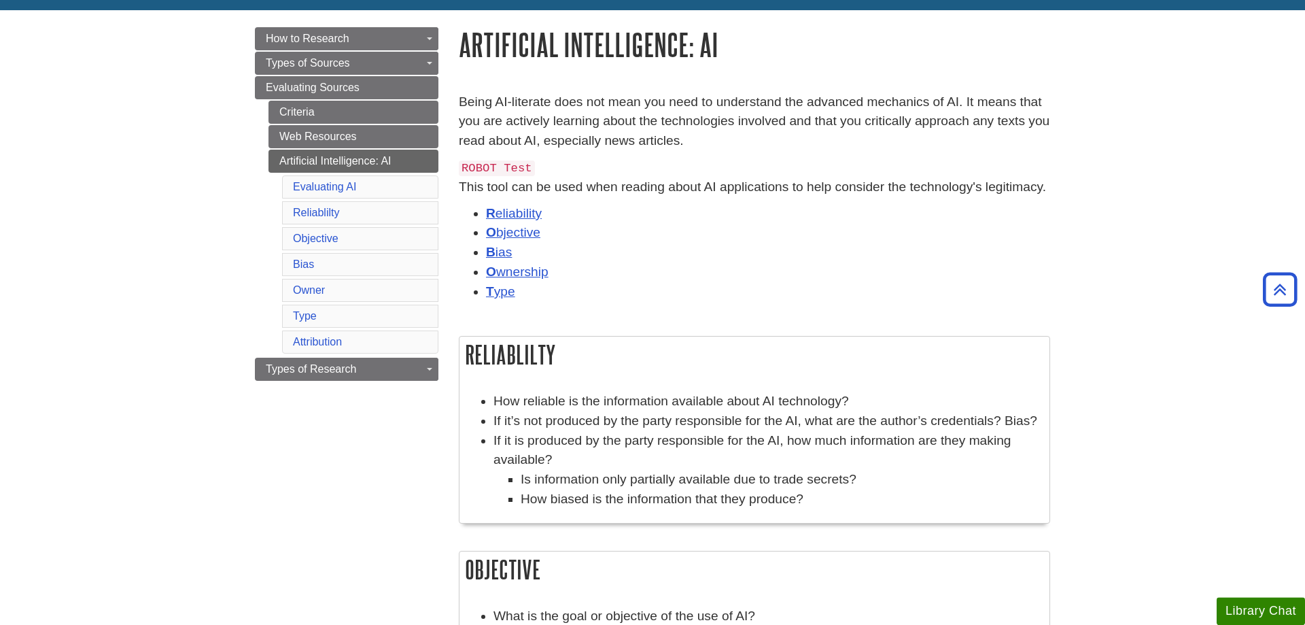
scroll to position [139, 0]
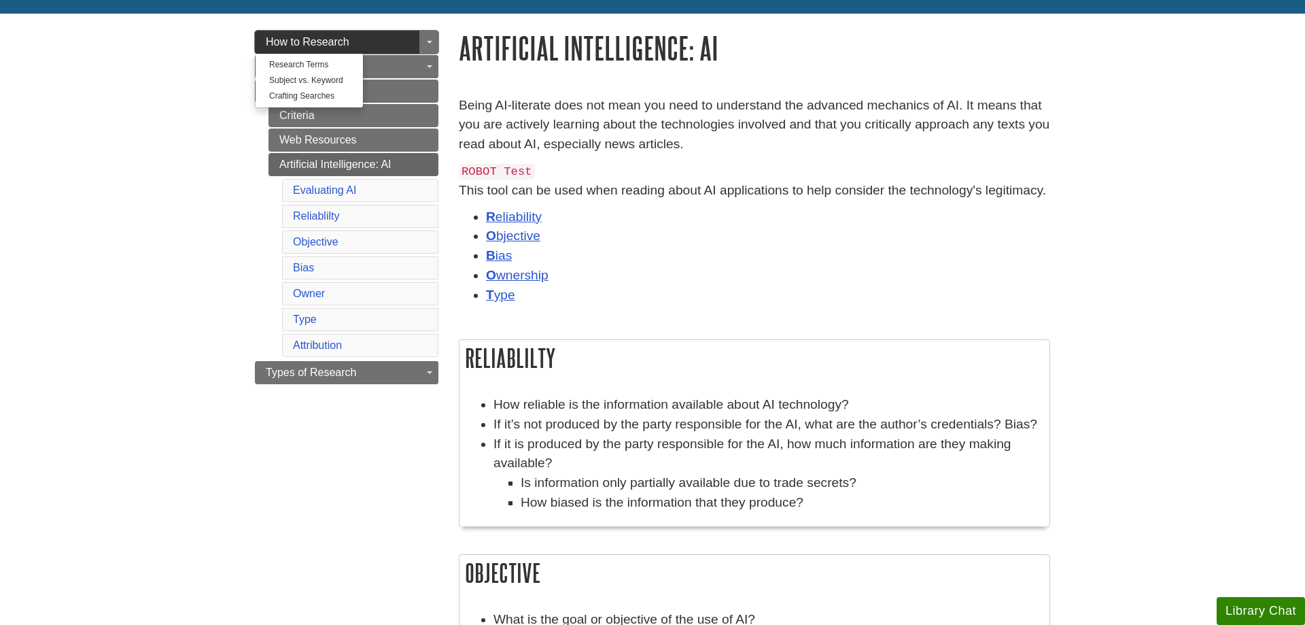
click at [358, 37] on link "How to Research" at bounding box center [347, 42] width 184 height 23
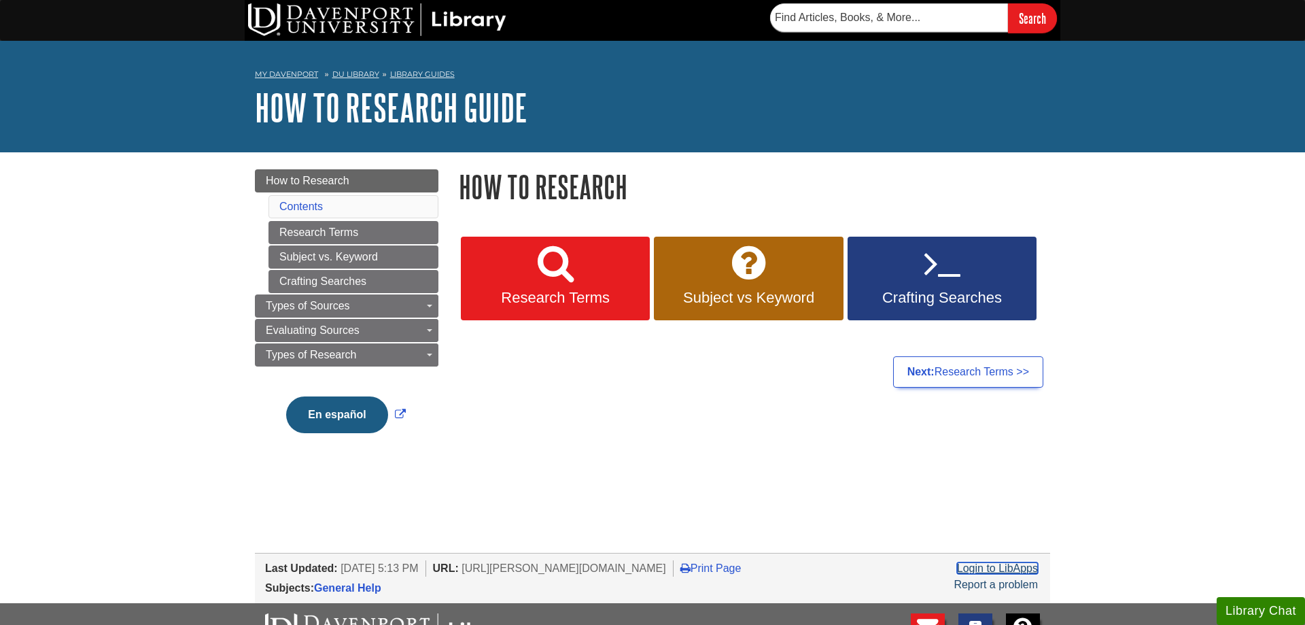
click at [978, 563] on link "Login to LibApps" at bounding box center [997, 568] width 81 height 12
